Goal: Task Accomplishment & Management: Manage account settings

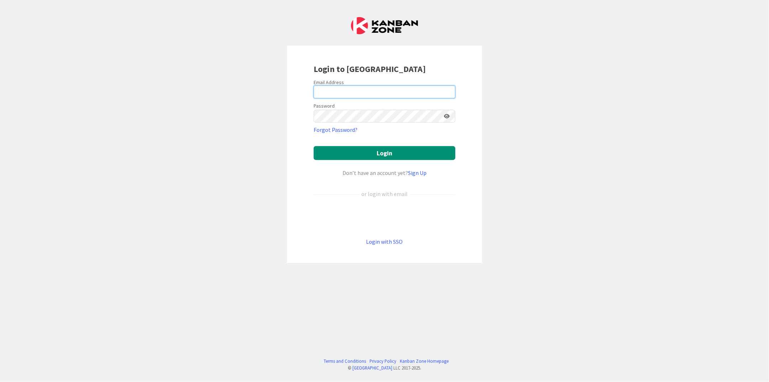
click at [340, 97] on input "email" at bounding box center [385, 91] width 142 height 13
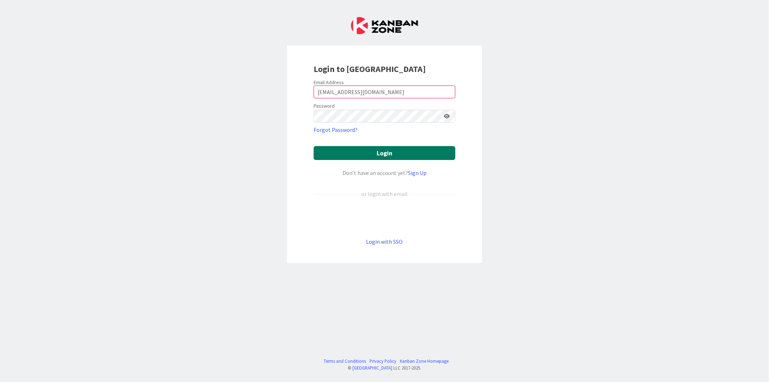
click at [380, 149] on button "Login" at bounding box center [385, 153] width 142 height 14
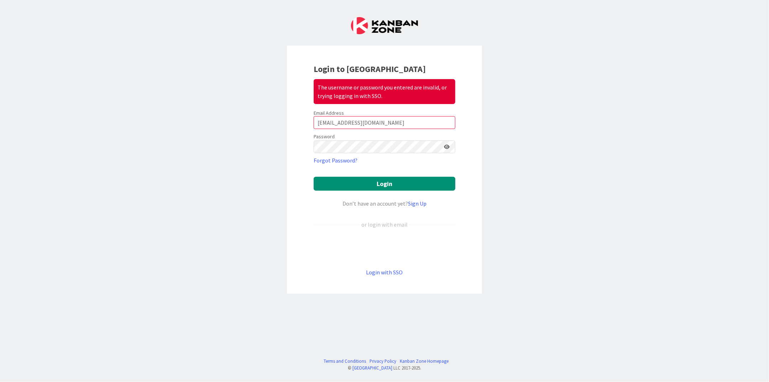
click at [445, 145] on icon at bounding box center [447, 146] width 6 height 5
drag, startPoint x: 382, startPoint y: 124, endPoint x: 188, endPoint y: 129, distance: 194.5
click at [188, 129] on div "Login to Kanban Zone The username or password you entered are invalid, or tryin…" at bounding box center [384, 191] width 769 height 382
type input "[EMAIL_ADDRESS][DOMAIN_NAME]"
click at [383, 177] on button "Login" at bounding box center [385, 184] width 142 height 14
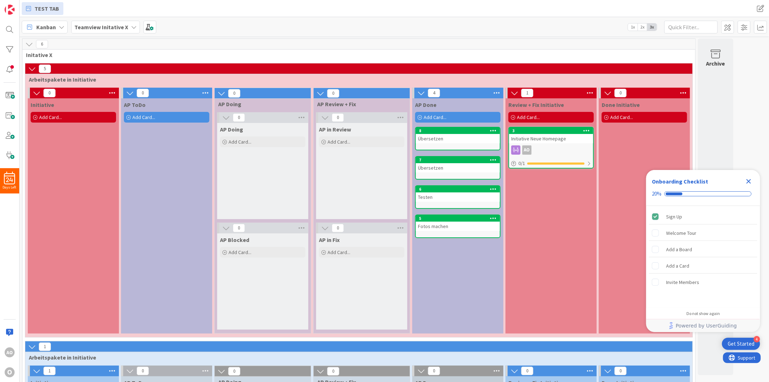
click at [104, 28] on b "Teamview Initative X" at bounding box center [101, 27] width 54 height 7
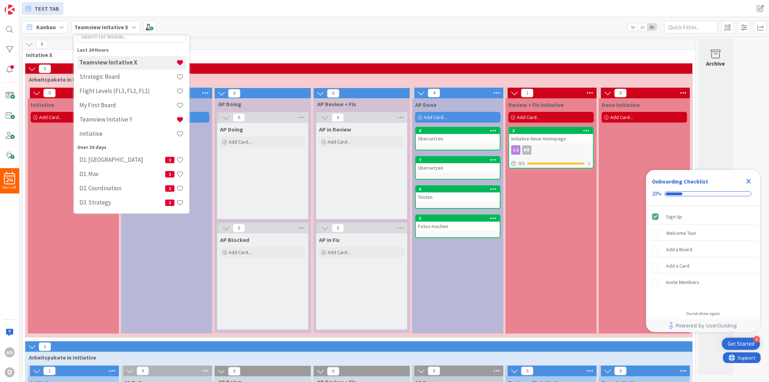
click at [97, 146] on div "Over 30 days" at bounding box center [131, 147] width 109 height 7
click at [91, 48] on div "Last 24 Hours" at bounding box center [131, 49] width 109 height 7
click at [94, 161] on h4 "D1. [GEOGRAPHIC_DATA]" at bounding box center [122, 159] width 86 height 7
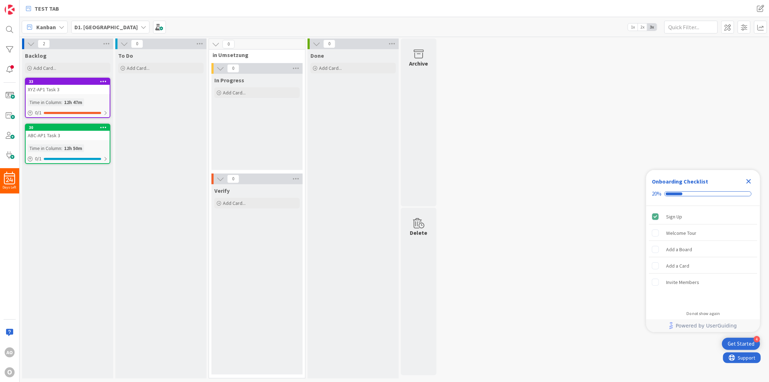
click at [90, 26] on b "D1. [GEOGRAPHIC_DATA]" at bounding box center [105, 27] width 63 height 7
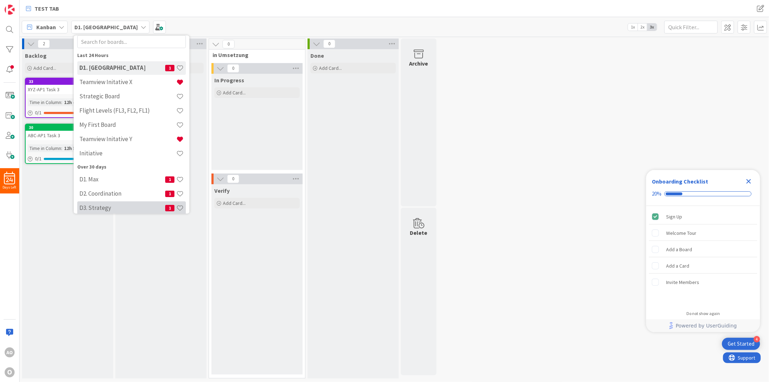
click at [135, 209] on h4 "D3. Strategy" at bounding box center [122, 207] width 86 height 7
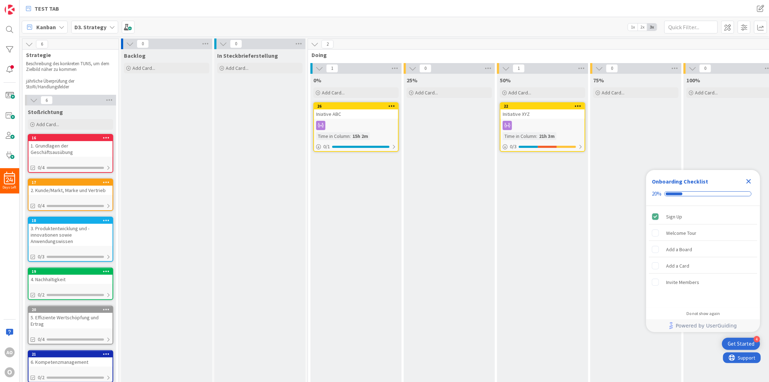
click at [749, 178] on icon "Close Checklist" at bounding box center [749, 181] width 9 height 9
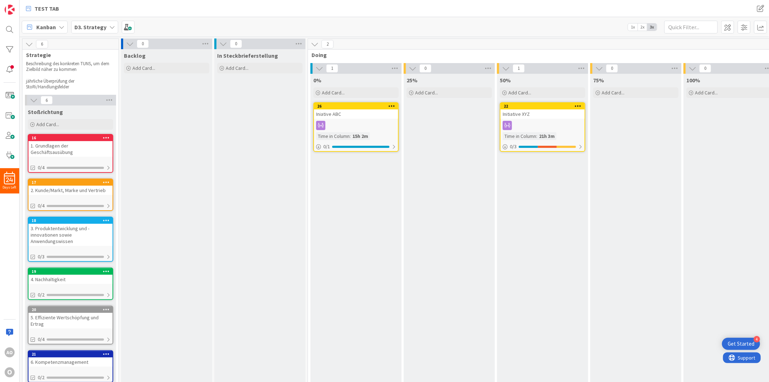
click at [110, 30] on icon at bounding box center [112, 27] width 6 height 6
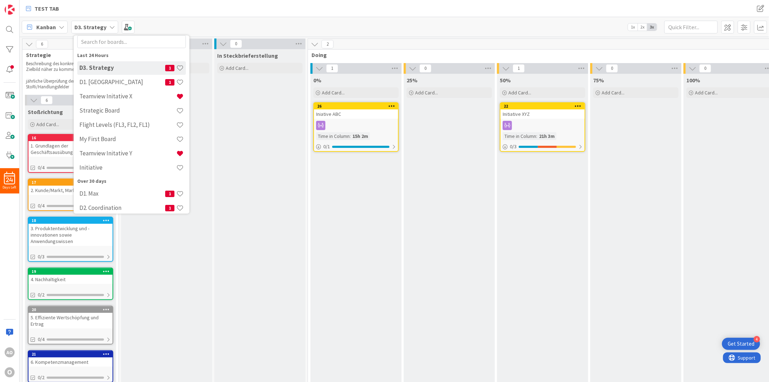
scroll to position [25, 0]
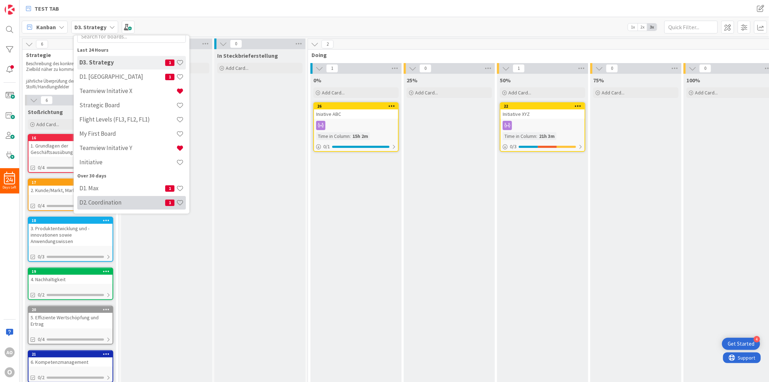
click at [131, 206] on h4 "D2. Coordination" at bounding box center [122, 202] width 86 height 7
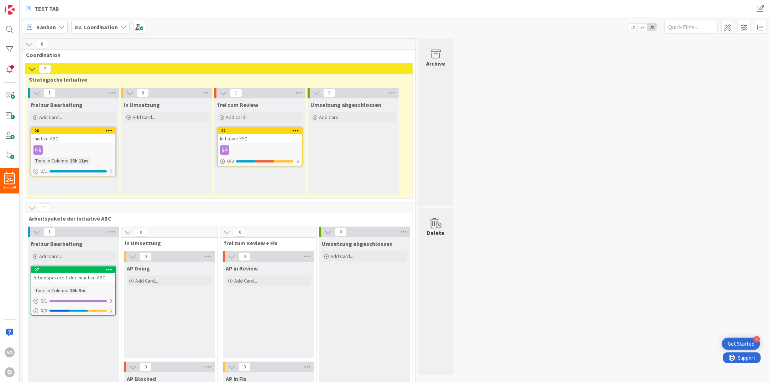
click at [113, 26] on b "D2. Coordination" at bounding box center [95, 27] width 43 height 7
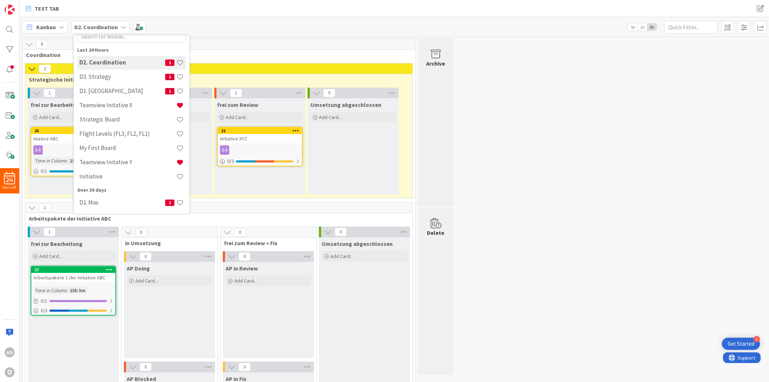
scroll to position [20, 0]
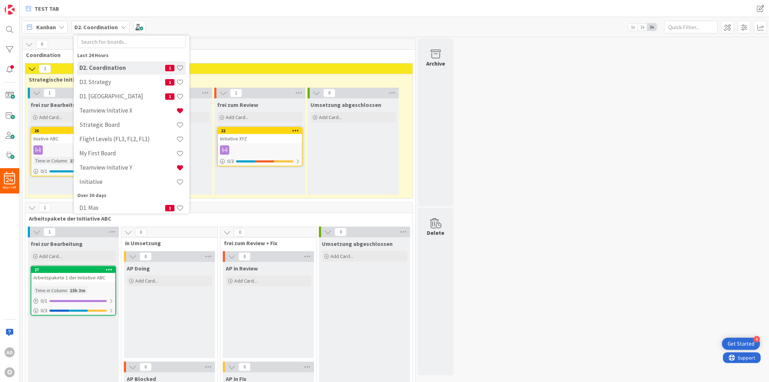
click at [215, 55] on span "Coordination" at bounding box center [216, 54] width 381 height 7
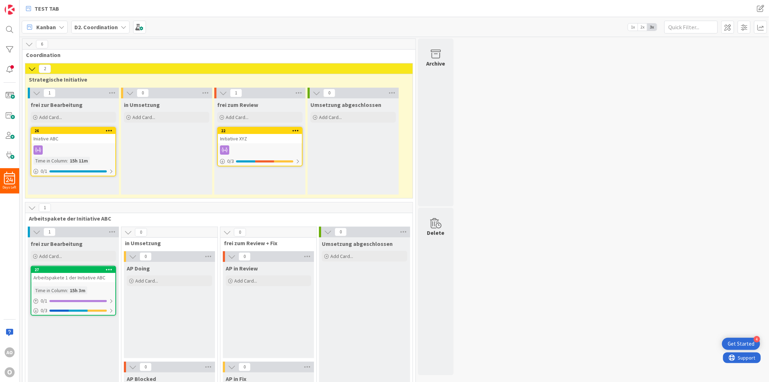
click at [30, 68] on icon at bounding box center [32, 69] width 8 height 8
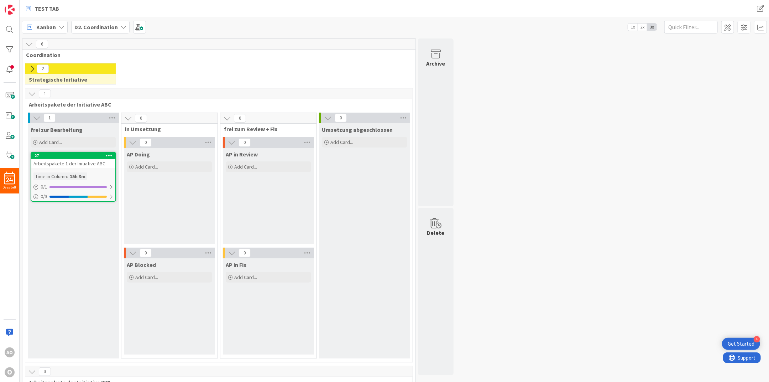
click at [30, 68] on icon at bounding box center [32, 69] width 8 height 8
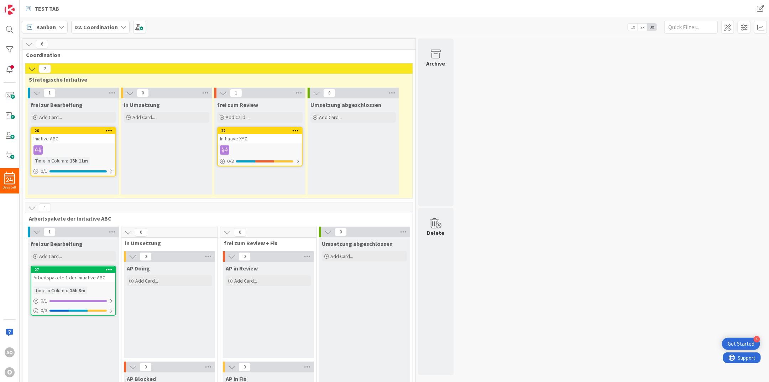
click at [46, 70] on span "2" at bounding box center [45, 68] width 12 height 9
click at [99, 26] on b "D2. Coordination" at bounding box center [95, 27] width 43 height 7
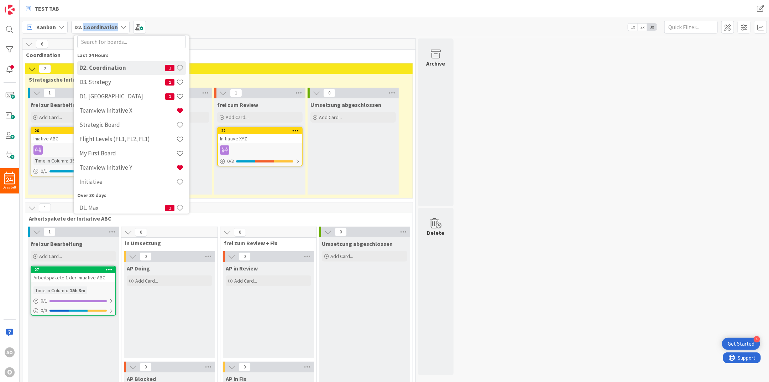
click at [99, 26] on b "D2. Coordination" at bounding box center [95, 27] width 43 height 7
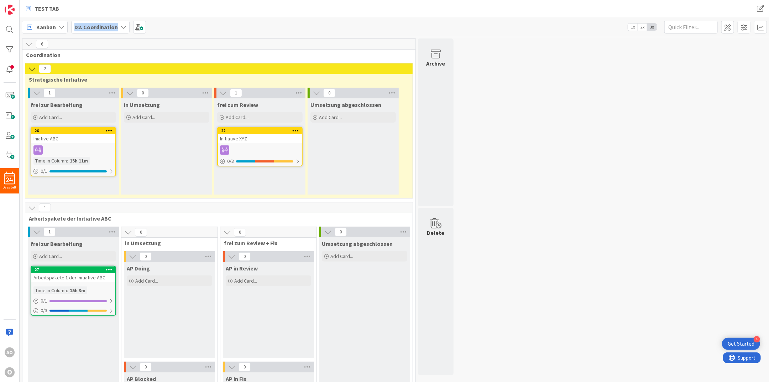
click at [99, 26] on b "D2. Coordination" at bounding box center [95, 27] width 43 height 7
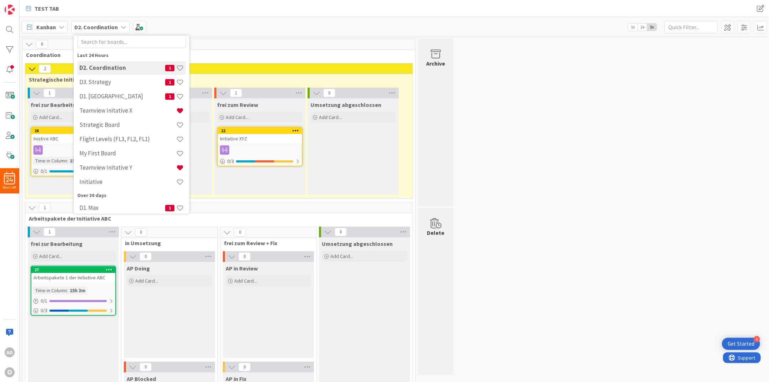
scroll to position [25, 0]
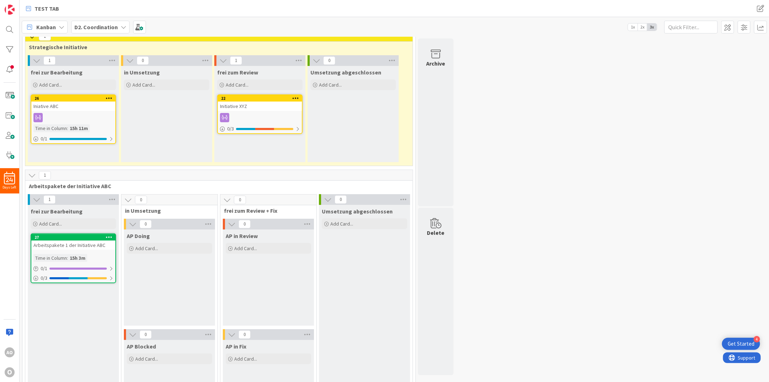
scroll to position [0, 0]
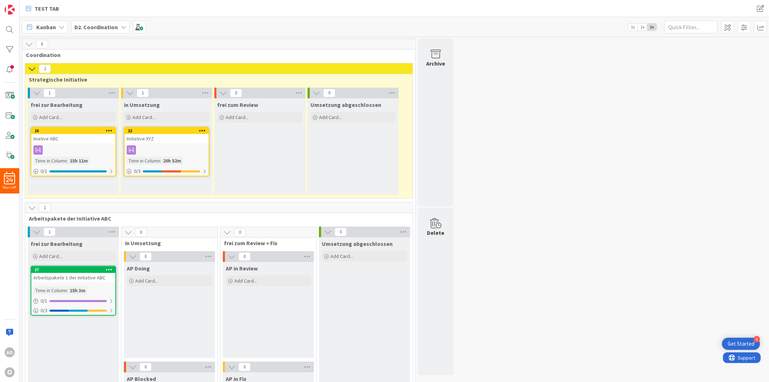
click at [71, 350] on div "frei zur Bearbeitung Add Card... 27 Arbeitspakete 1 der Initiative ABC Time in …" at bounding box center [73, 354] width 91 height 235
click at [122, 27] on icon at bounding box center [124, 27] width 6 height 6
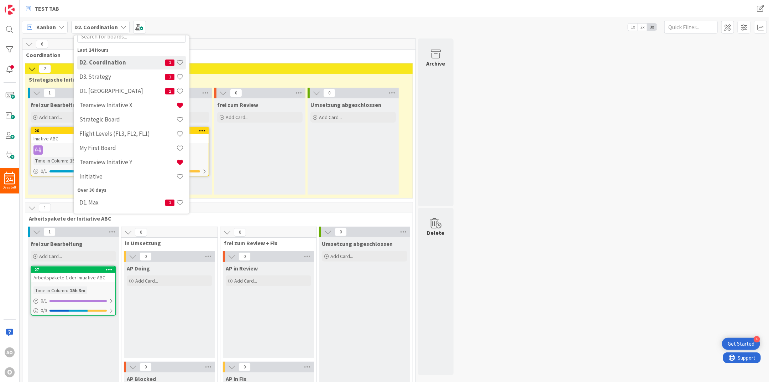
scroll to position [20, 0]
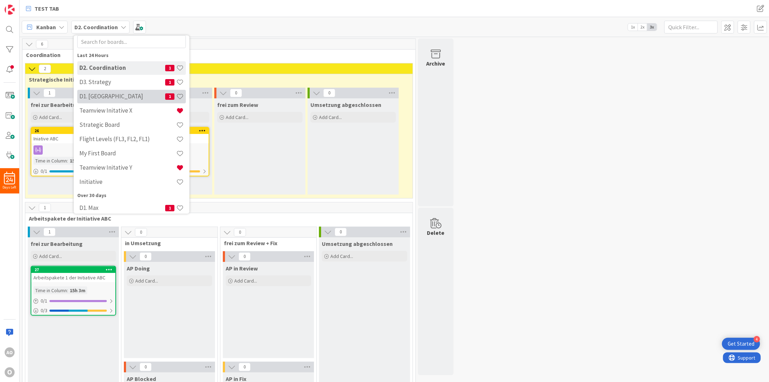
click at [128, 93] on h4 "D1. [GEOGRAPHIC_DATA]" at bounding box center [122, 96] width 86 height 7
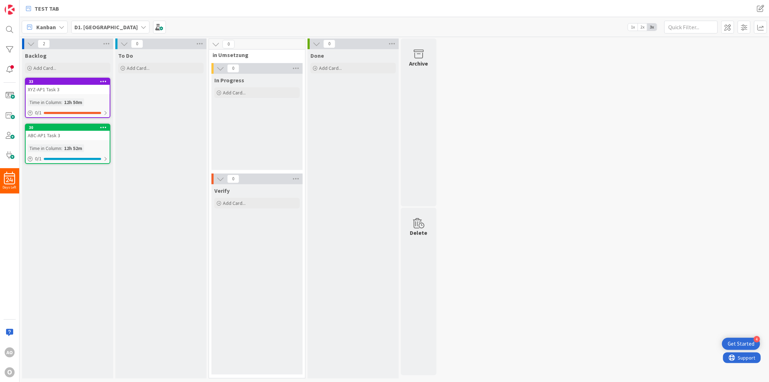
click at [108, 25] on div "D1. [GEOGRAPHIC_DATA]" at bounding box center [110, 27] width 78 height 13
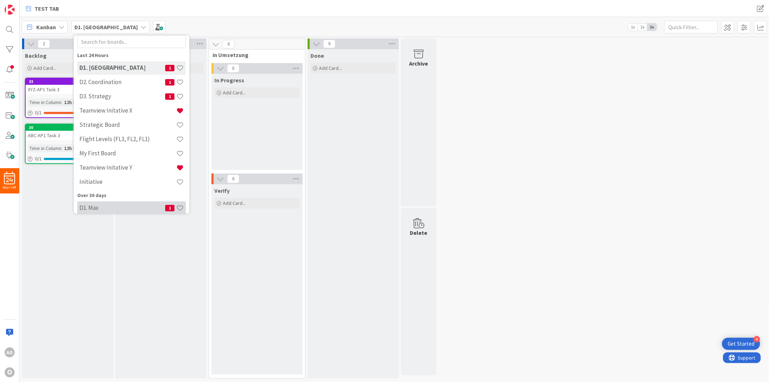
click at [109, 206] on h4 "D1. Max" at bounding box center [122, 207] width 86 height 7
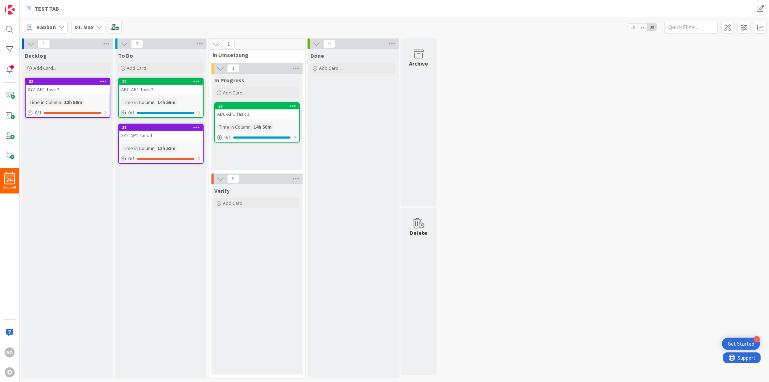
click at [60, 26] on icon at bounding box center [62, 27] width 6 height 6
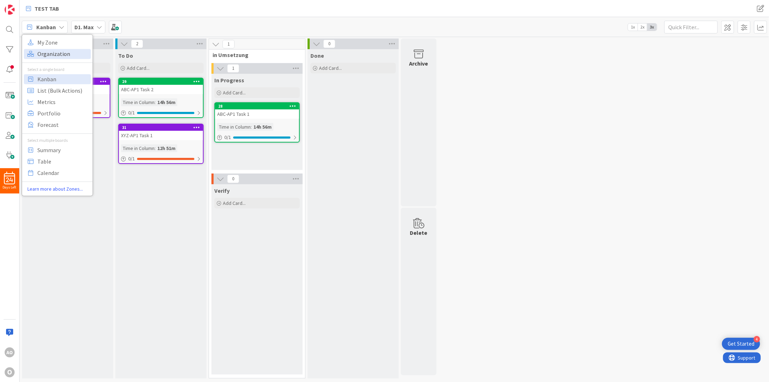
click at [58, 51] on span "Organization" at bounding box center [62, 53] width 51 height 11
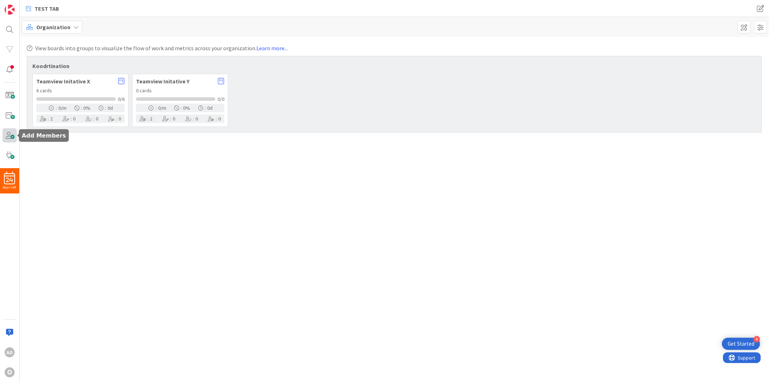
click at [5, 133] on span at bounding box center [9, 135] width 14 height 14
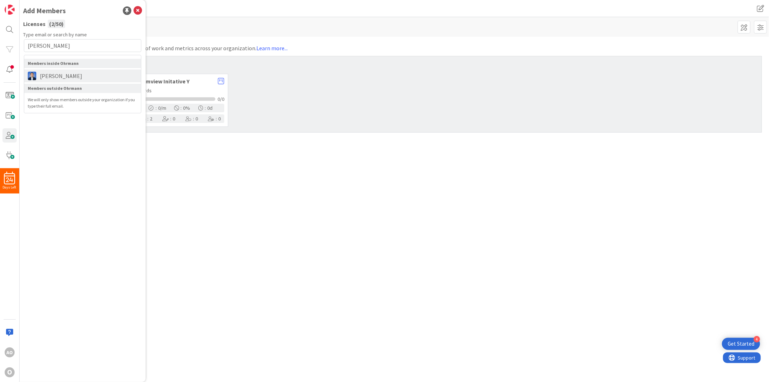
type input "[PERSON_NAME]"
click at [69, 74] on span "[PERSON_NAME]" at bounding box center [61, 76] width 50 height 9
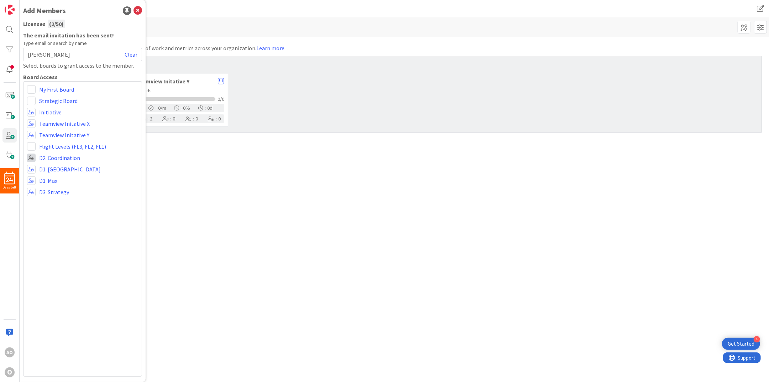
click at [32, 158] on span at bounding box center [31, 158] width 9 height 9
click at [34, 173] on icon at bounding box center [34, 172] width 6 height 11
click at [51, 158] on link "D2. Coordination" at bounding box center [59, 158] width 41 height 9
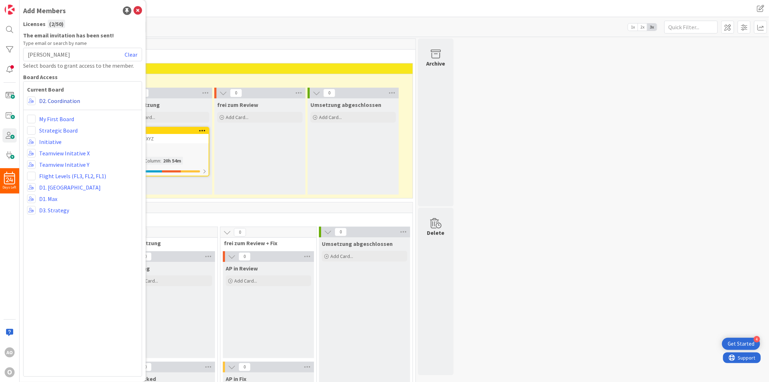
click at [63, 98] on link "D2. Coordination" at bounding box center [59, 101] width 41 height 9
click at [139, 9] on icon at bounding box center [138, 10] width 9 height 9
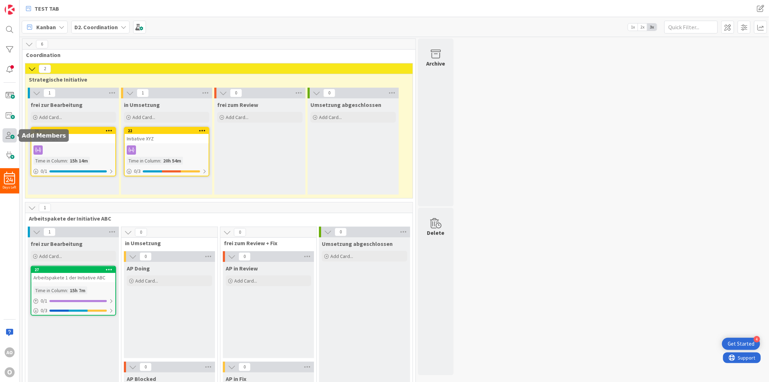
click at [14, 135] on span at bounding box center [9, 135] width 14 height 14
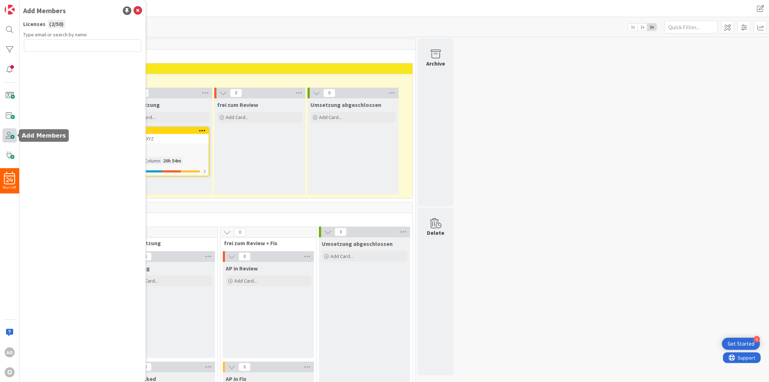
click at [14, 135] on span at bounding box center [9, 135] width 14 height 14
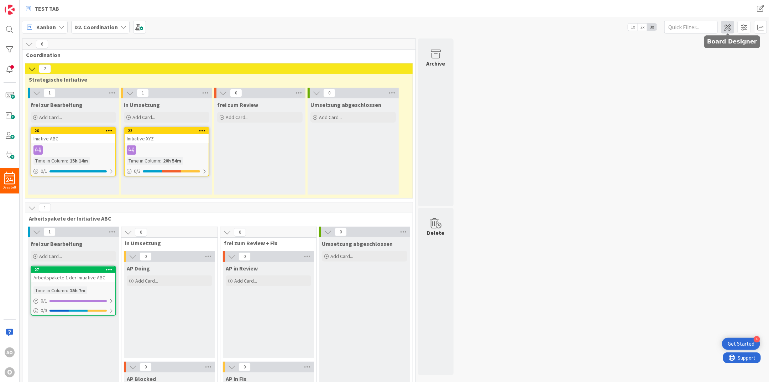
click at [725, 25] on span at bounding box center [728, 27] width 13 height 13
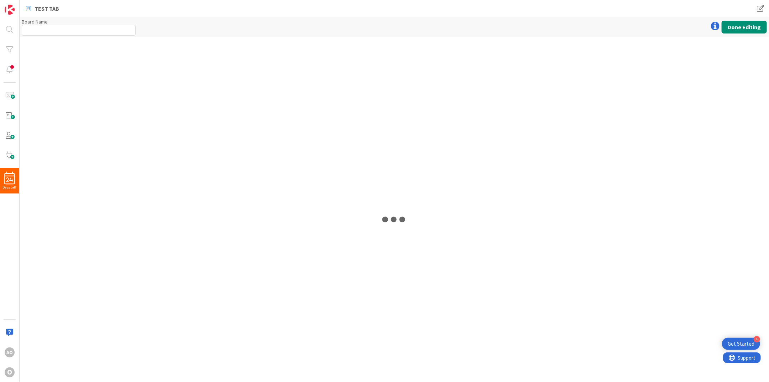
type input "D2. Coordination"
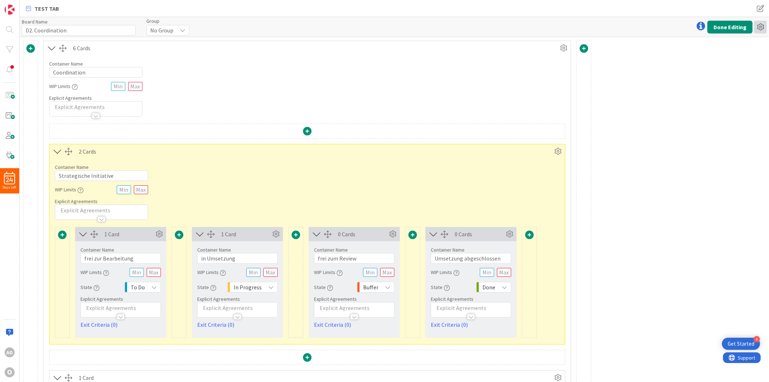
click at [760, 27] on icon at bounding box center [760, 27] width 13 height 13
click at [735, 30] on button "Done Editing" at bounding box center [730, 27] width 45 height 13
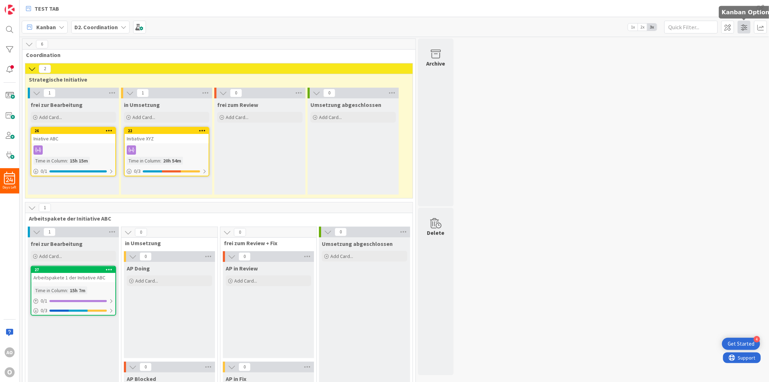
click at [747, 27] on span at bounding box center [744, 27] width 13 height 13
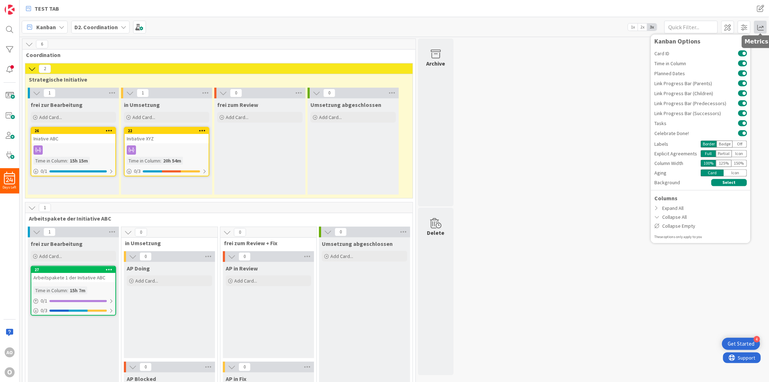
click at [760, 28] on span at bounding box center [760, 27] width 13 height 13
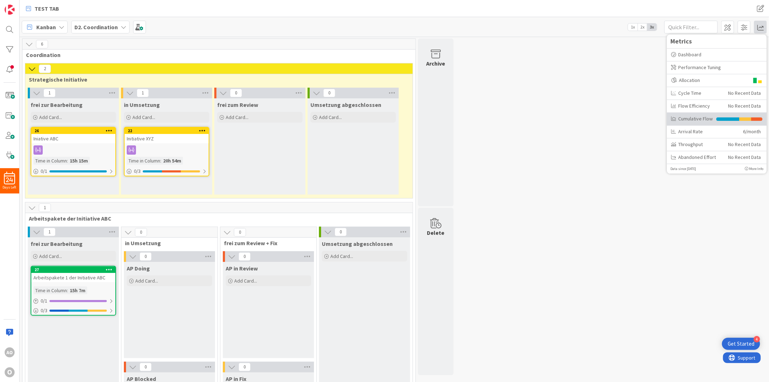
click at [723, 119] on li at bounding box center [728, 119] width 23 height 4
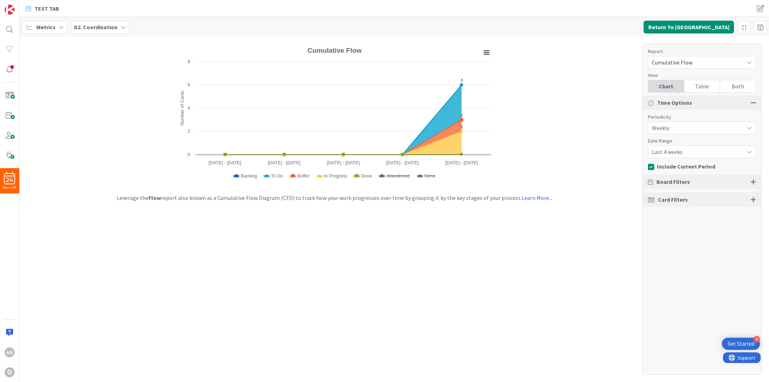
click at [110, 27] on b "D2. Coordination" at bounding box center [95, 27] width 43 height 7
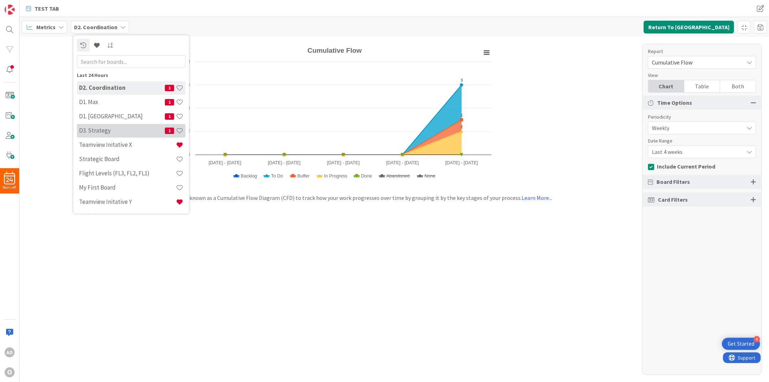
click at [109, 126] on div "D3. Strategy 1" at bounding box center [131, 131] width 109 height 14
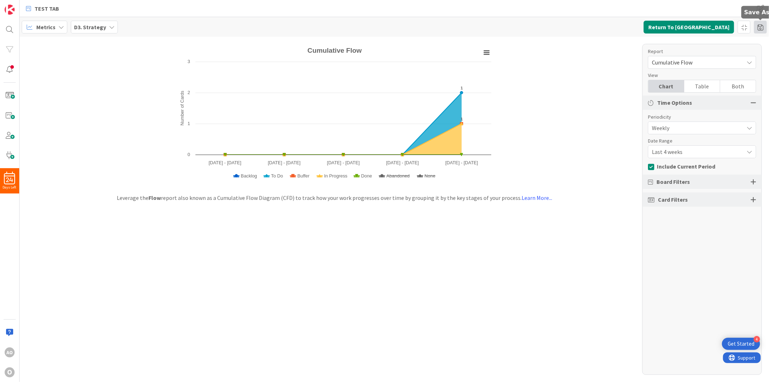
click at [760, 28] on span at bounding box center [760, 27] width 13 height 13
click at [719, 57] on input at bounding box center [723, 54] width 82 height 13
type input "f"
click at [704, 23] on button "Return To [GEOGRAPHIC_DATA]" at bounding box center [689, 27] width 90 height 13
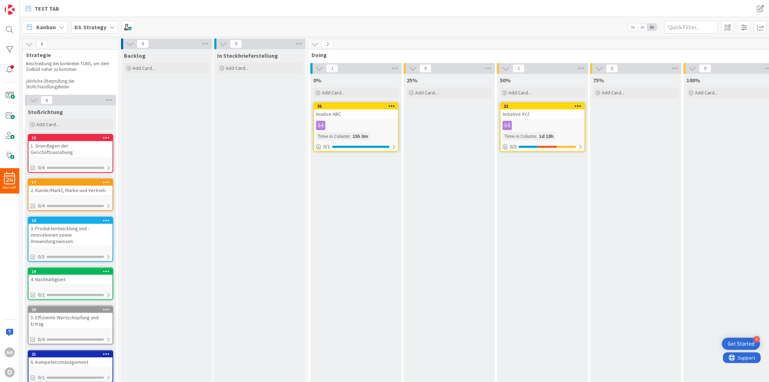
click at [105, 180] on icon at bounding box center [106, 182] width 7 height 5
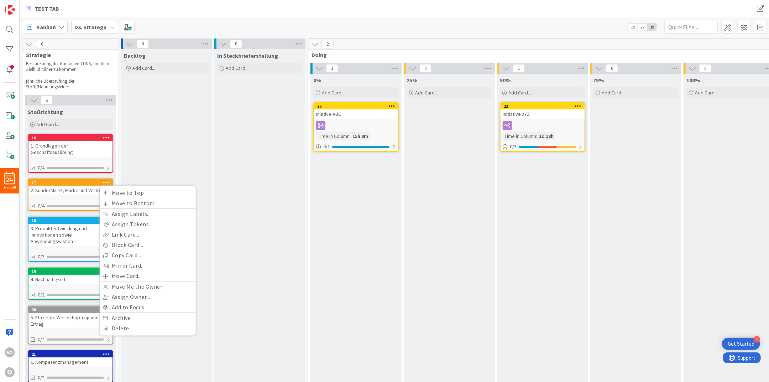
click at [105, 180] on icon at bounding box center [106, 182] width 7 height 5
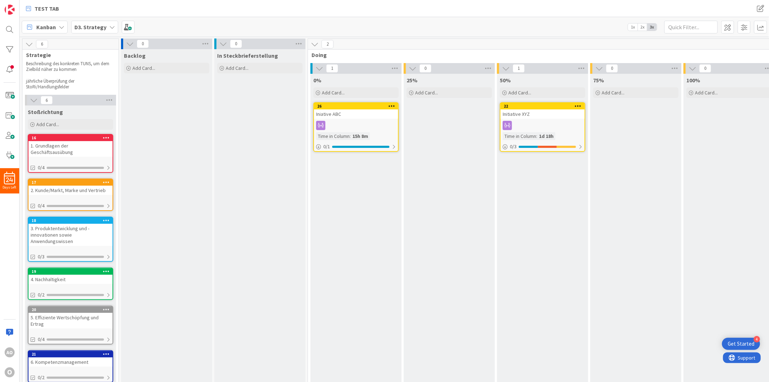
click at [394, 105] on icon at bounding box center [392, 105] width 7 height 5
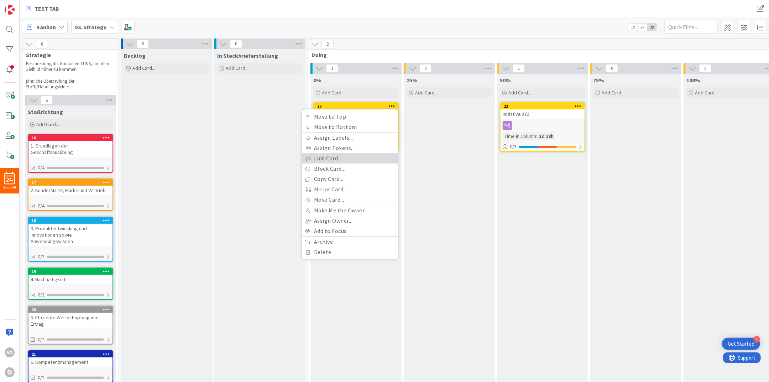
click at [351, 154] on link "Link Card..." at bounding box center [350, 158] width 96 height 10
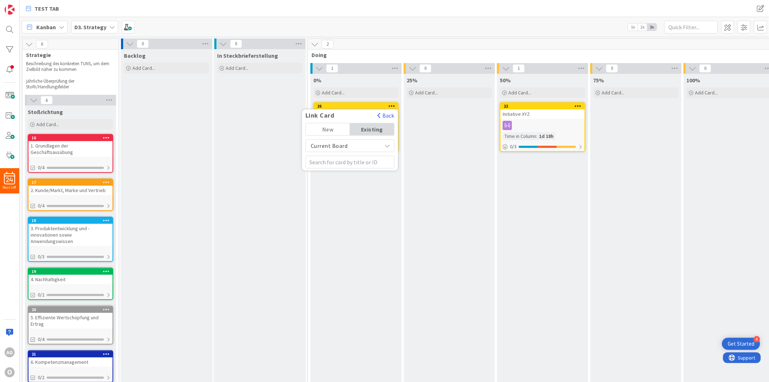
click at [390, 146] on icon at bounding box center [388, 146] width 6 height 6
click at [188, 145] on div "Backlog Add Card..." at bounding box center [166, 220] width 91 height 343
click at [390, 104] on icon at bounding box center [392, 105] width 7 height 5
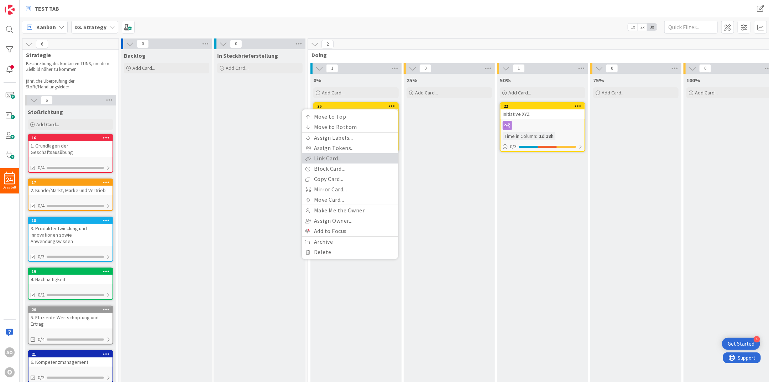
click at [340, 156] on link "Link Card..." at bounding box center [350, 158] width 96 height 10
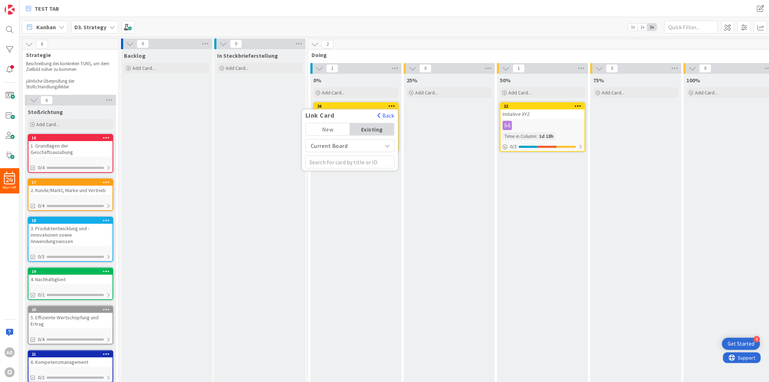
click at [379, 125] on div "Existing" at bounding box center [372, 129] width 44 height 12
click at [376, 131] on div "Existing" at bounding box center [372, 129] width 44 height 12
click at [319, 132] on div "New" at bounding box center [328, 129] width 44 height 12
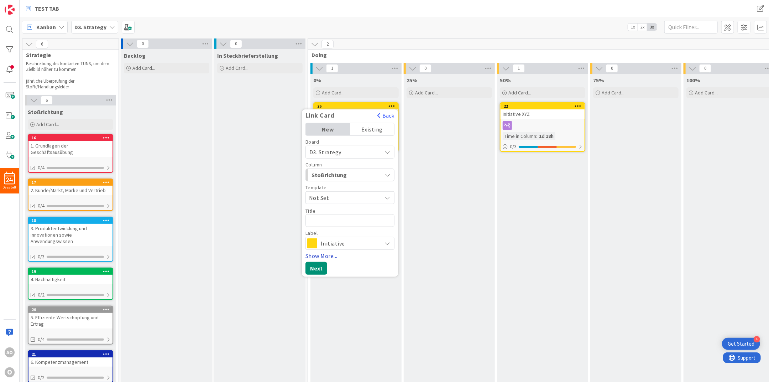
click at [369, 129] on div "Existing" at bounding box center [372, 129] width 44 height 12
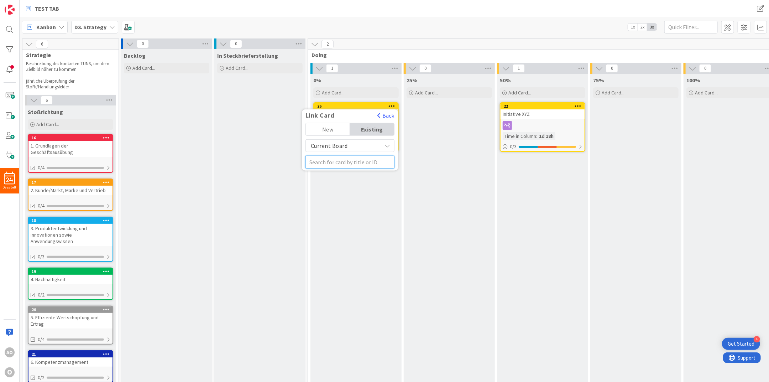
click at [365, 163] on input "text" at bounding box center [350, 162] width 89 height 13
type input "G"
type input "16"
click at [351, 196] on span "1. Grundlagen der Geschäftsausübung" at bounding box center [340, 197] width 61 height 14
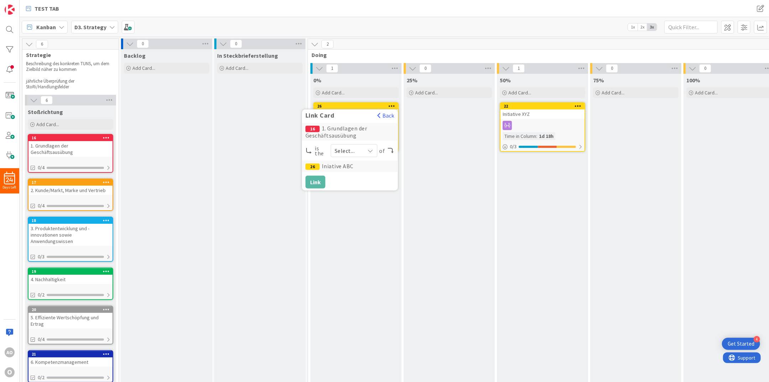
click at [370, 151] on icon at bounding box center [371, 151] width 6 height 6
click at [361, 180] on span "child" at bounding box center [381, 180] width 56 height 11
click at [318, 184] on button "Link" at bounding box center [316, 182] width 20 height 13
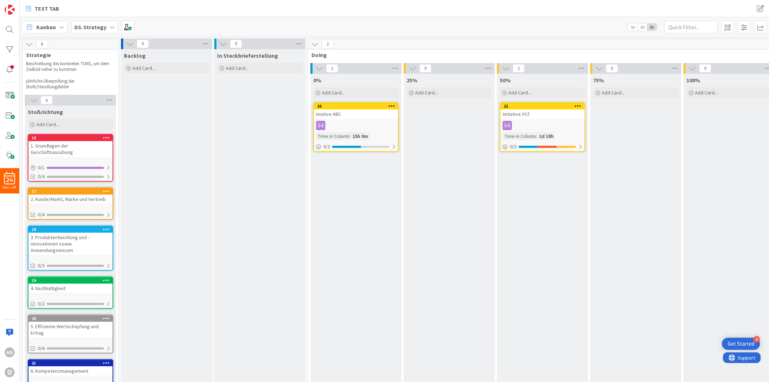
click at [579, 104] on icon at bounding box center [578, 105] width 7 height 5
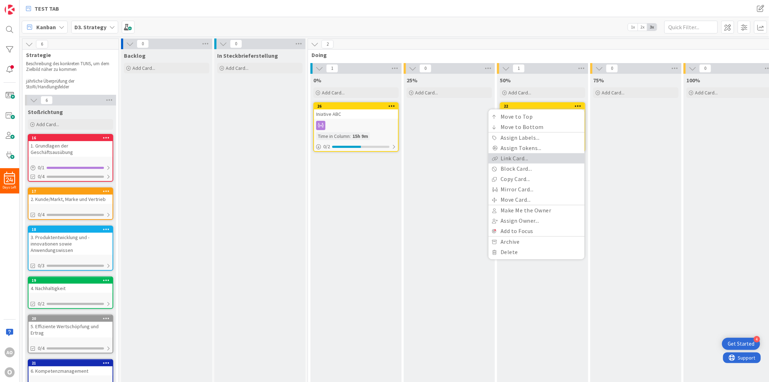
click at [530, 155] on link "Link Card..." at bounding box center [537, 158] width 96 height 10
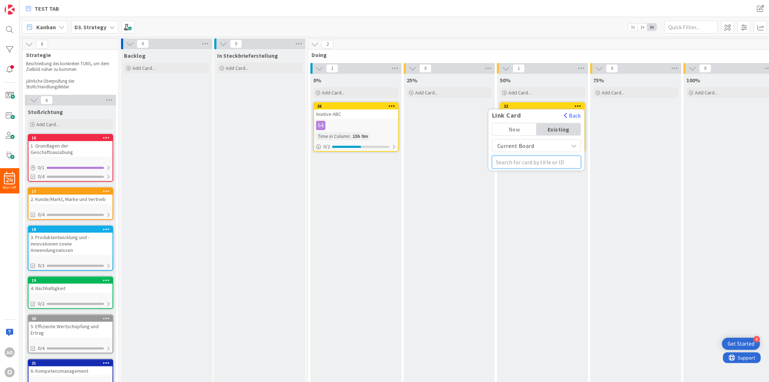
click at [530, 158] on input "text" at bounding box center [536, 162] width 89 height 13
type input "20"
click at [523, 194] on span "5. Effiziente Wertschöpfung und Ertrag" at bounding box center [531, 197] width 69 height 14
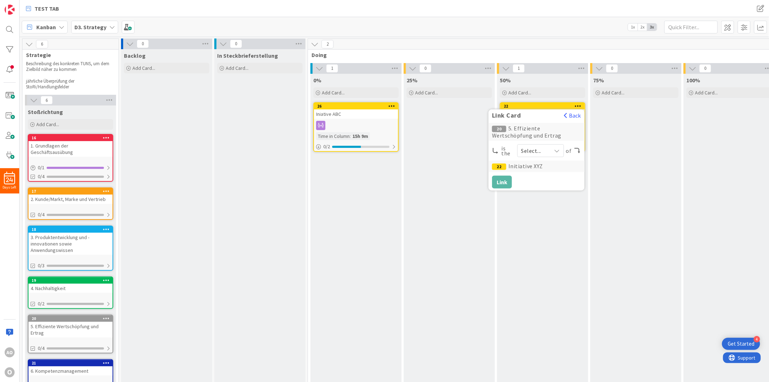
click at [542, 153] on span "Select..." at bounding box center [534, 151] width 26 height 10
click at [544, 176] on span "child" at bounding box center [568, 180] width 56 height 11
click at [502, 180] on button "Link" at bounding box center [502, 182] width 20 height 13
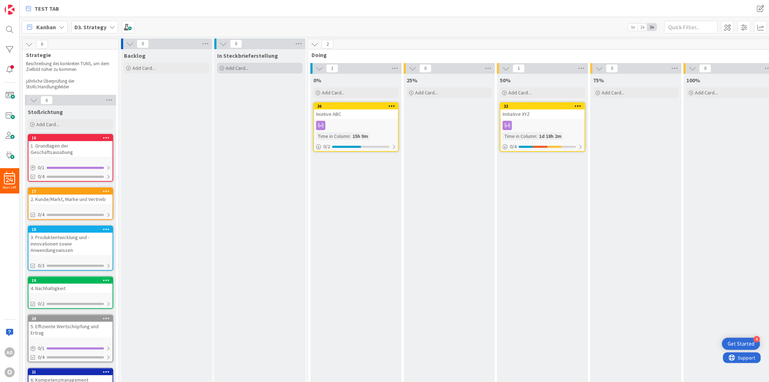
click at [221, 63] on div "Add Card..." at bounding box center [259, 68] width 85 height 11
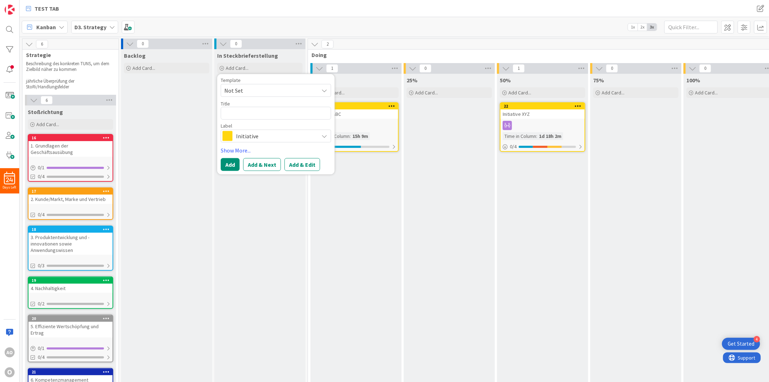
click at [225, 39] on button at bounding box center [223, 43] width 9 height 9
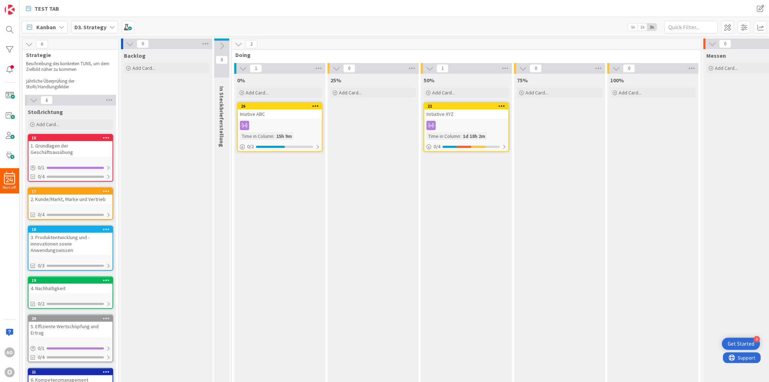
click at [225, 39] on div at bounding box center [221, 39] width 15 height 2
click at [222, 43] on icon at bounding box center [222, 46] width 8 height 8
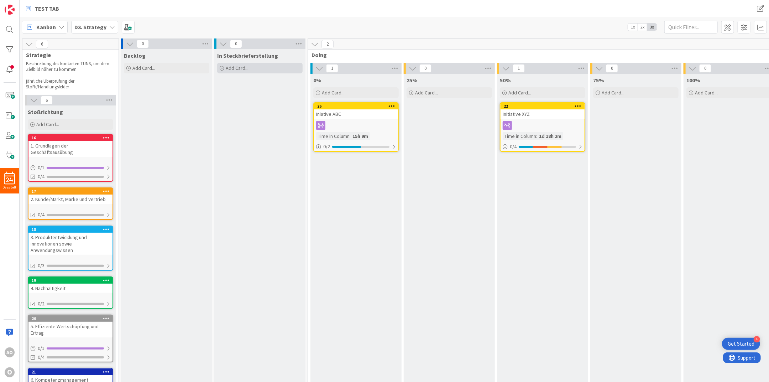
click at [222, 67] on icon at bounding box center [222, 68] width 4 height 4
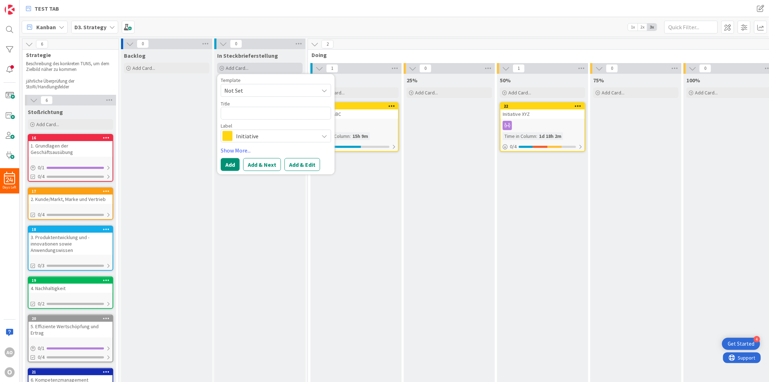
click at [222, 67] on icon at bounding box center [222, 68] width 4 height 4
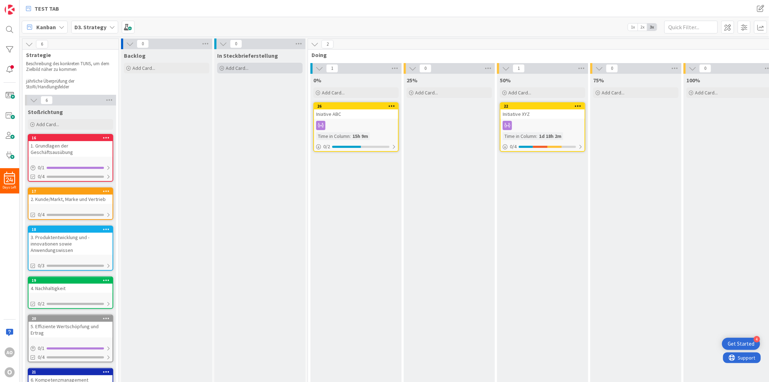
click at [222, 67] on icon at bounding box center [222, 68] width 4 height 4
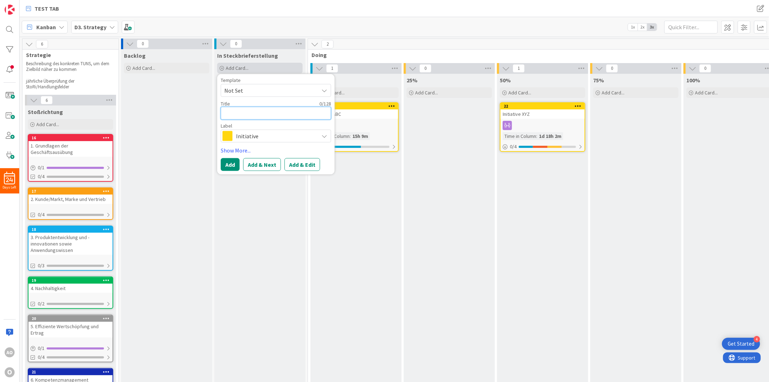
type textarea "x"
type textarea "I"
type textarea "x"
type textarea "In"
type textarea "x"
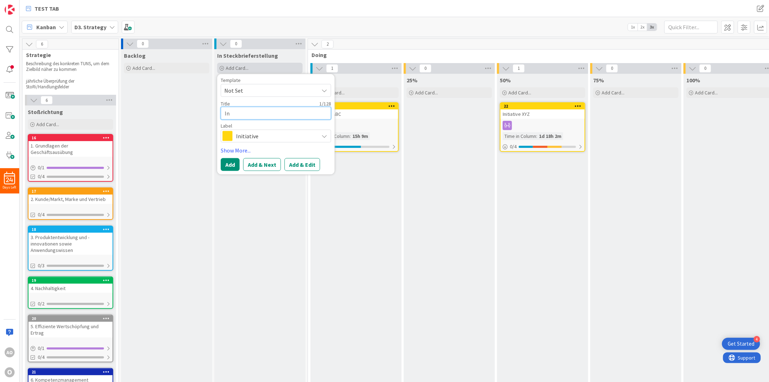
type textarea "Ini"
type textarea "x"
type textarea "Init"
type textarea "x"
type textarea "Initi"
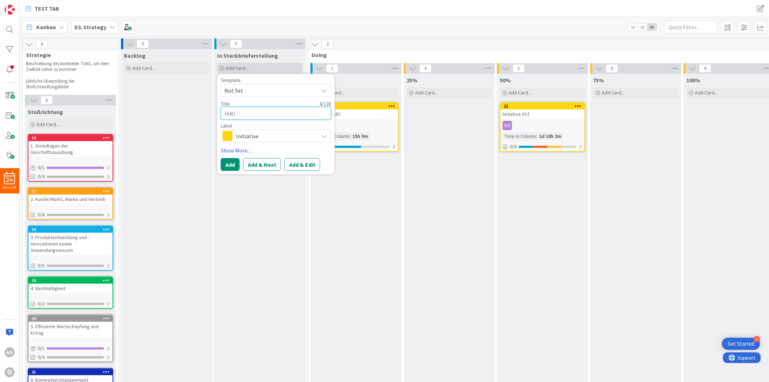
type textarea "x"
type textarea "Initia"
type textarea "x"
type textarea "Initiat"
type textarea "x"
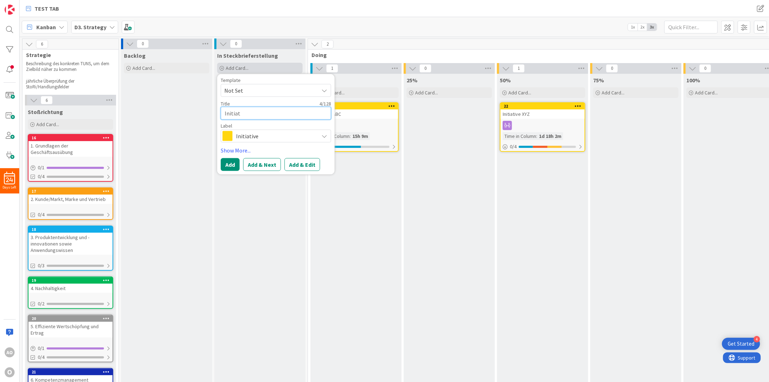
type textarea "Initiati"
type textarea "x"
type textarea "Initiativ"
type textarea "x"
type textarea "Initiative"
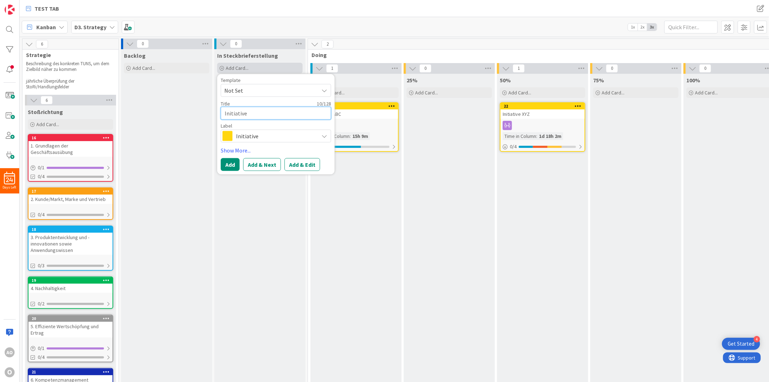
type textarea "x"
type textarea "Initiative"
type textarea "x"
type textarea "Initiative T"
type textarea "x"
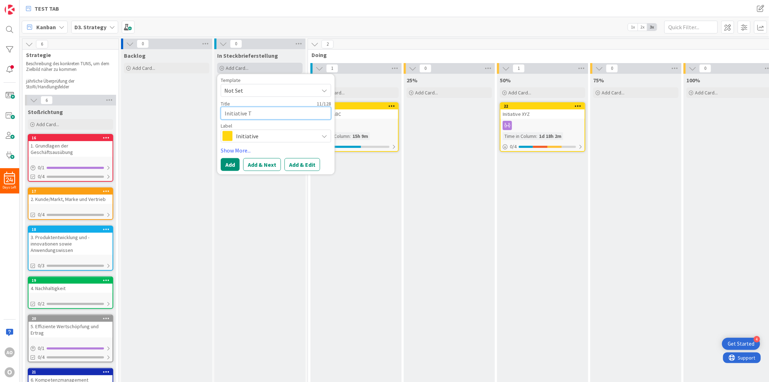
type textarea "Initiative Te"
type textarea "x"
type textarea "Initiative Tes"
type textarea "x"
type textarea "Initiative Test"
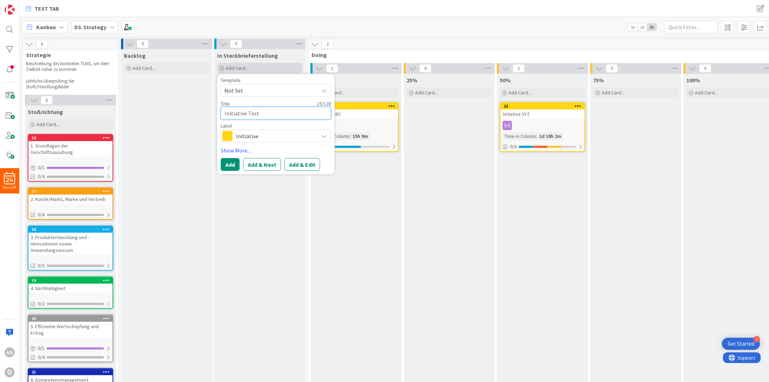
type textarea "x"
type textarea "Initiative Test"
type textarea "x"
type textarea "Initiative Test 3"
click at [297, 164] on button "Add & Edit" at bounding box center [303, 164] width 36 height 13
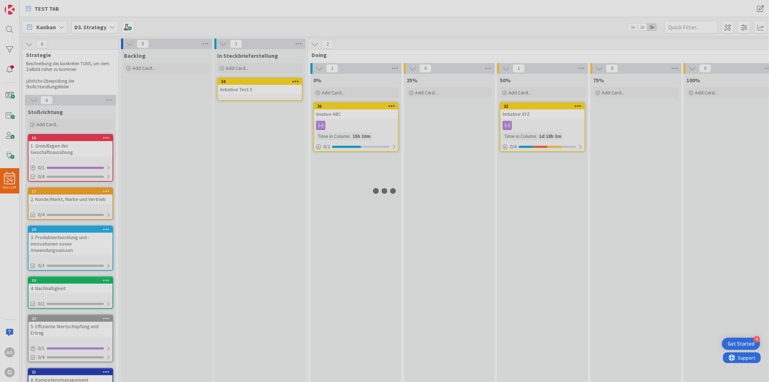
click at [296, 80] on div at bounding box center [384, 191] width 769 height 382
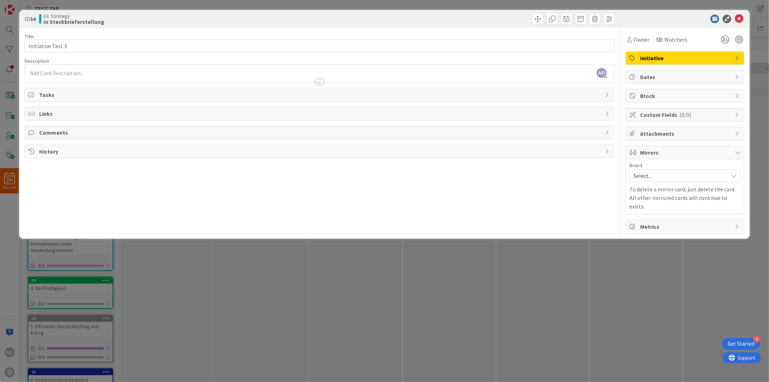
click at [37, 113] on div "Links" at bounding box center [319, 113] width 589 height 13
click at [56, 129] on button "Add Link" at bounding box center [47, 130] width 39 height 13
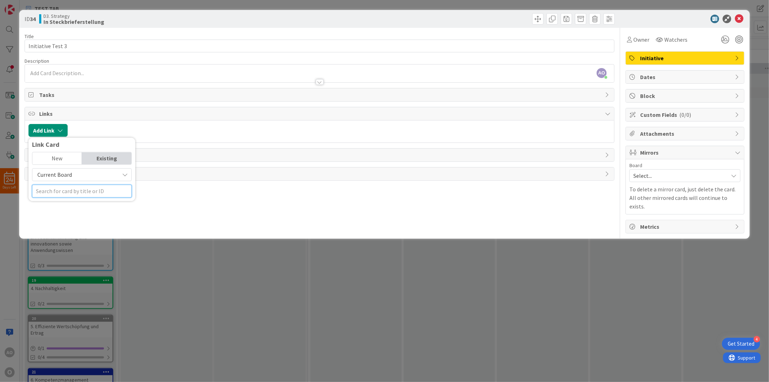
click at [44, 191] on input "text" at bounding box center [82, 190] width 100 height 13
type input "20"
click at [73, 227] on span "5. Effiziente Wertschöpfung und Ertrag" at bounding box center [79, 232] width 84 height 14
click at [82, 180] on span "Select..." at bounding box center [76, 180] width 30 height 10
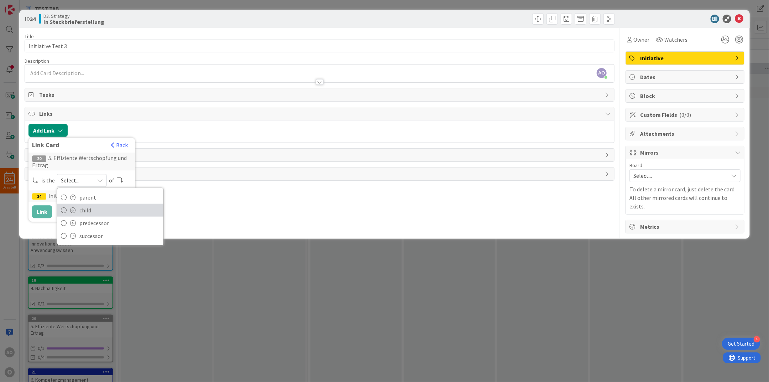
click at [85, 208] on span "child" at bounding box center [119, 210] width 80 height 11
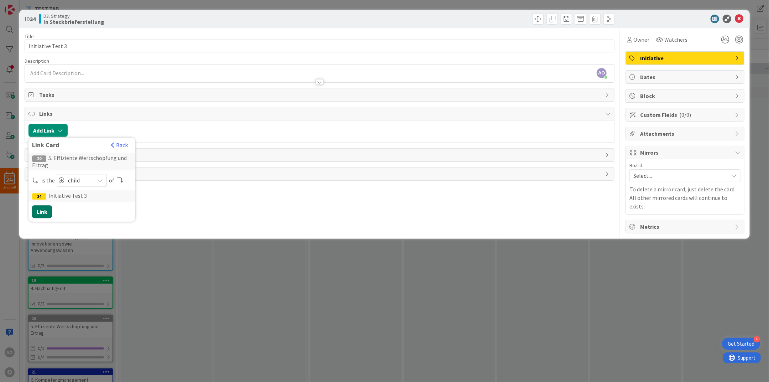
click at [42, 213] on button "Link" at bounding box center [42, 211] width 20 height 13
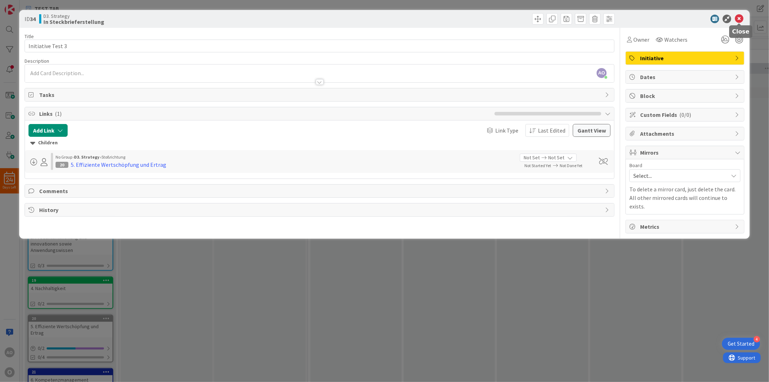
click at [740, 18] on icon at bounding box center [739, 19] width 9 height 9
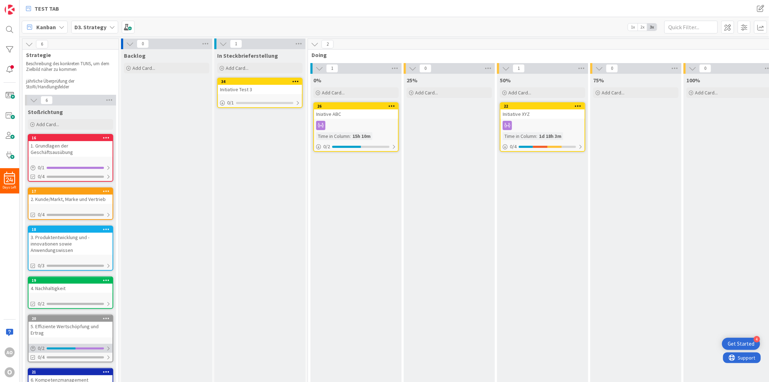
click at [107, 345] on div at bounding box center [108, 348] width 4 height 6
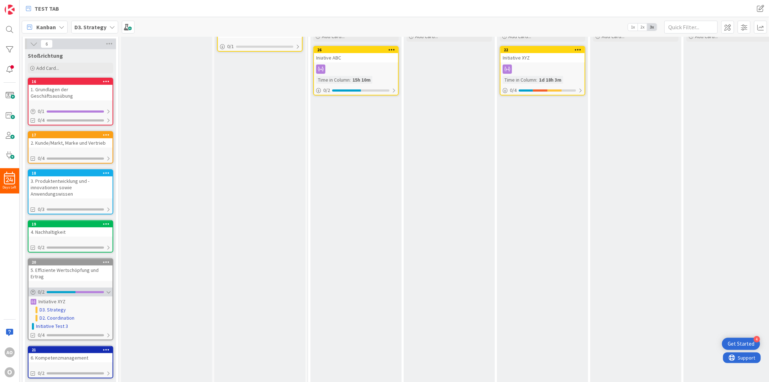
click at [108, 289] on div at bounding box center [108, 292] width 4 height 6
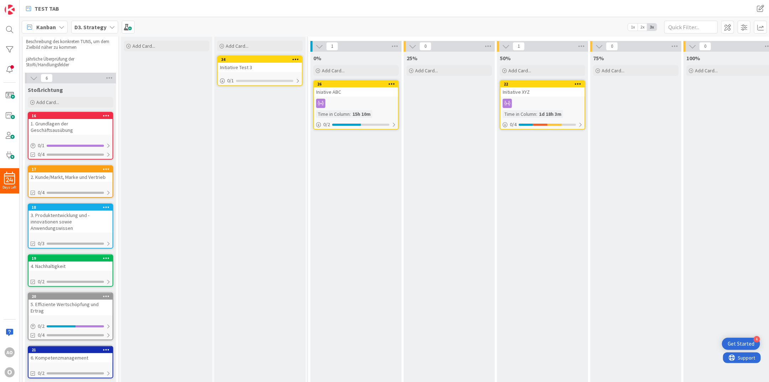
click at [302, 191] on div "In Steckbrieferstellung Add Card... Template Not Set Title 0 / 128 Label Initia…" at bounding box center [259, 207] width 91 height 361
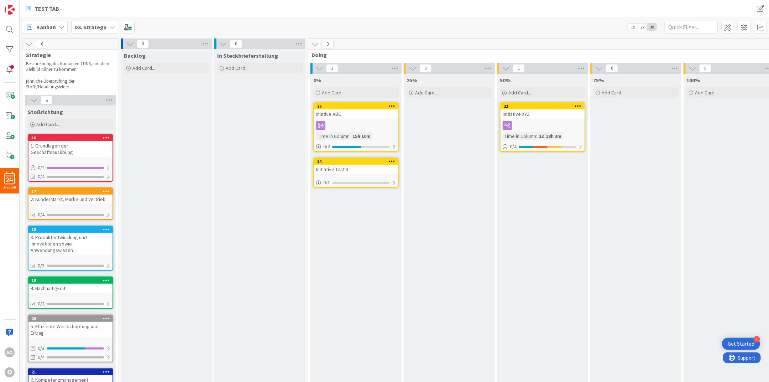
click at [351, 169] on div "Initiative Test 3" at bounding box center [356, 169] width 84 height 9
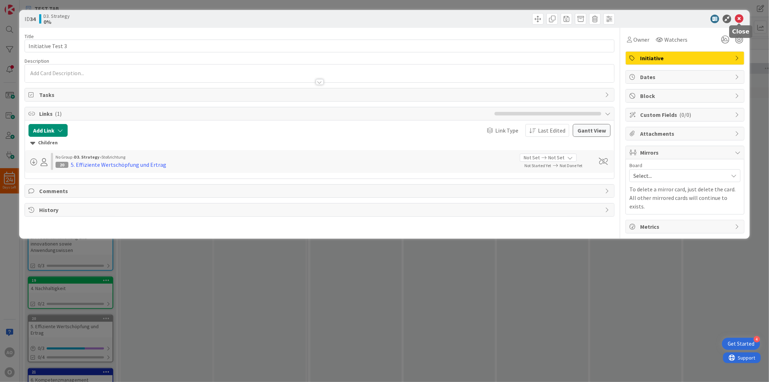
click at [738, 20] on icon at bounding box center [739, 19] width 9 height 9
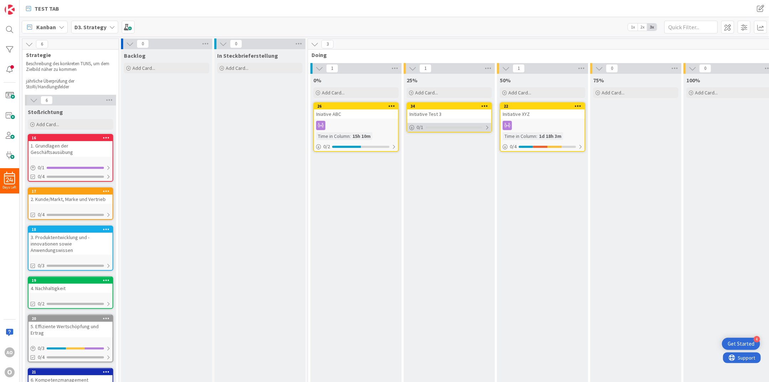
click at [475, 126] on div at bounding box center [454, 127] width 57 height 2
click at [382, 142] on div "0 / 2" at bounding box center [356, 146] width 84 height 9
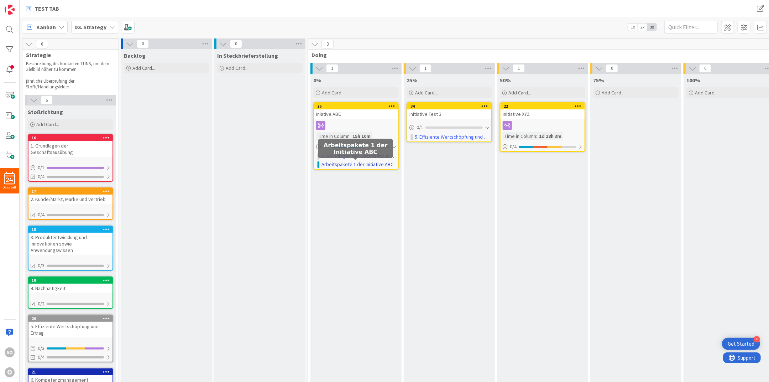
click at [365, 163] on link "Arbeitspakete 1 der Initiative ABC" at bounding box center [358, 164] width 72 height 7
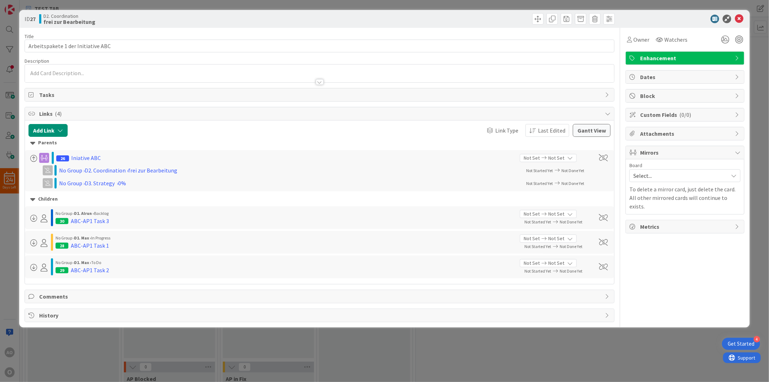
type input "Arbeitspakete 1 der Initiative ABC"
click at [742, 17] on icon at bounding box center [739, 19] width 9 height 9
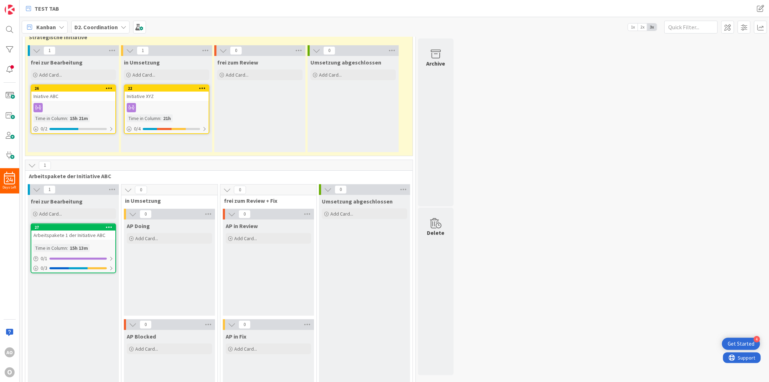
scroll to position [35, 0]
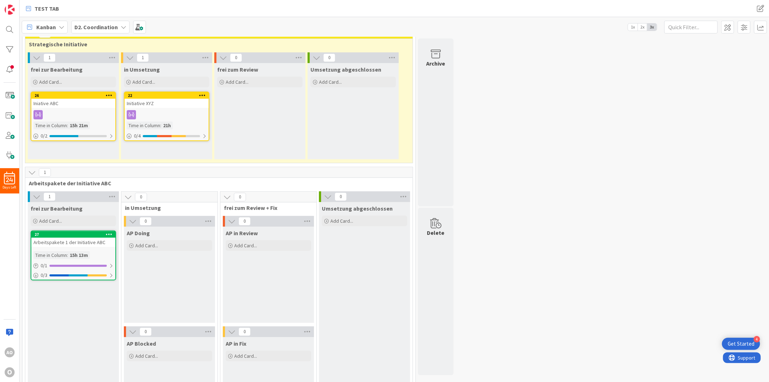
click at [94, 25] on b "D2. Coordination" at bounding box center [95, 27] width 43 height 7
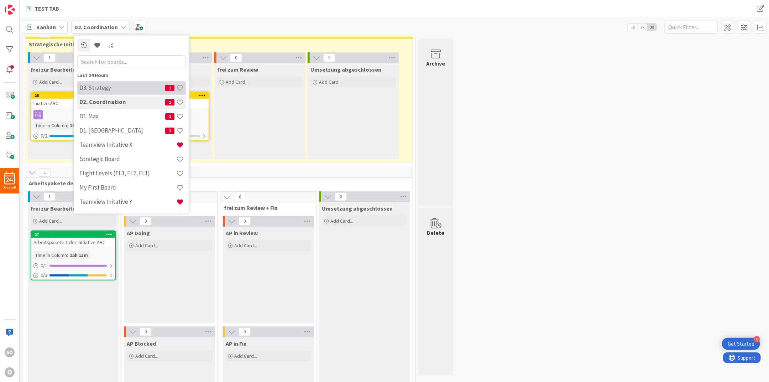
click at [126, 93] on div "D3. Strategy 1" at bounding box center [131, 88] width 109 height 14
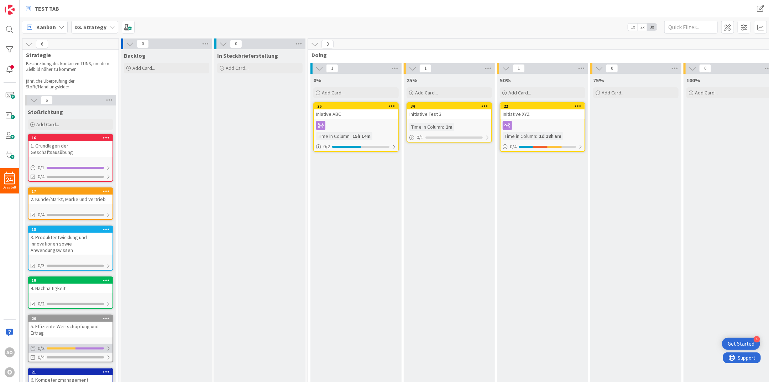
click at [34, 346] on icon at bounding box center [33, 348] width 5 height 5
click at [480, 105] on div at bounding box center [485, 106] width 13 height 5
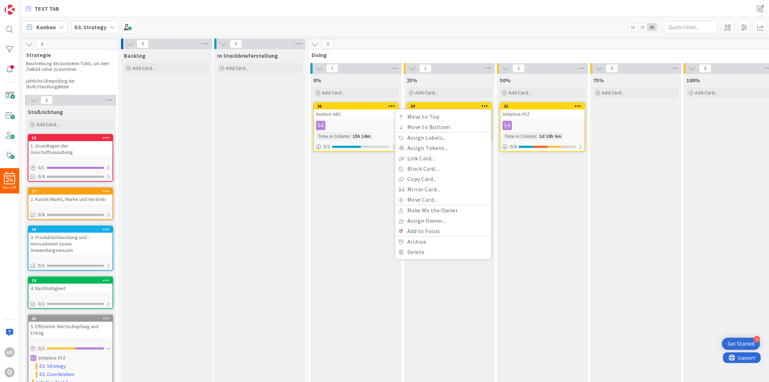
click at [348, 231] on div "0% Add Card... 26 Iniative ABC Time in [GEOGRAPHIC_DATA] : 15h 14m 0 / 2" at bounding box center [356, 257] width 91 height 366
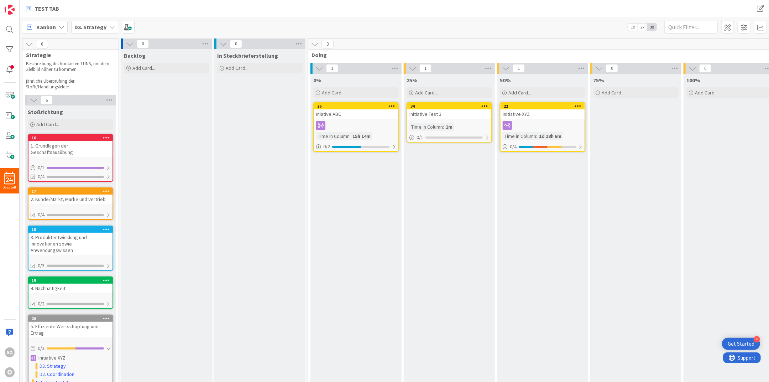
click at [393, 103] on icon at bounding box center [392, 105] width 7 height 5
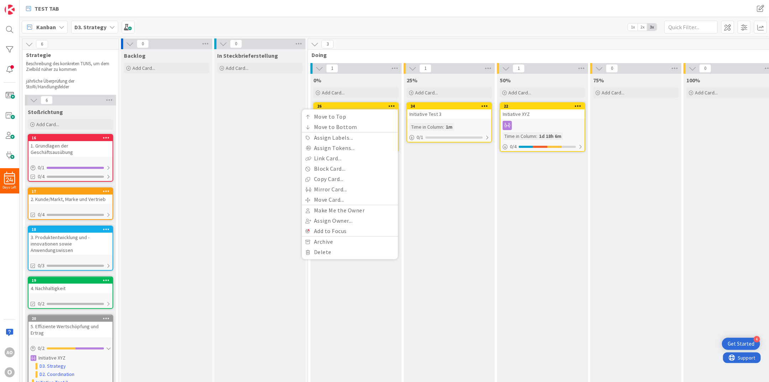
click at [242, 130] on div "In Steckbrieferstellung Add Card..." at bounding box center [259, 246] width 91 height 395
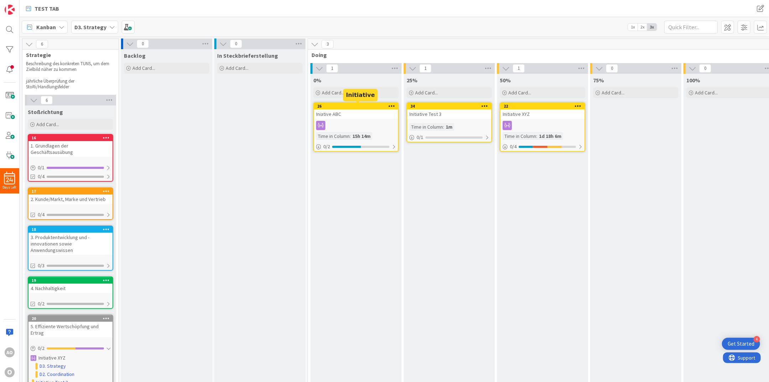
click at [332, 107] on div "26" at bounding box center [357, 106] width 81 height 5
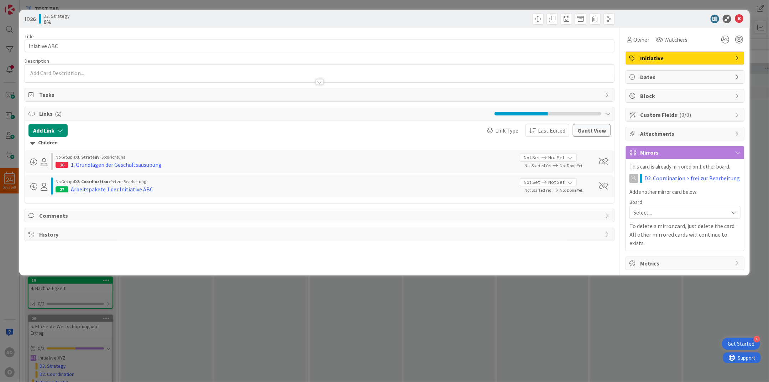
click at [688, 64] on div "Initiative" at bounding box center [685, 58] width 118 height 13
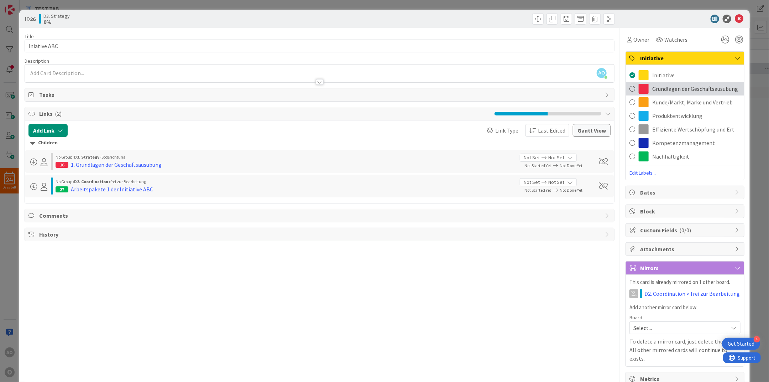
click at [681, 87] on span "Grundlagen der Geschäftsausübung" at bounding box center [695, 88] width 86 height 9
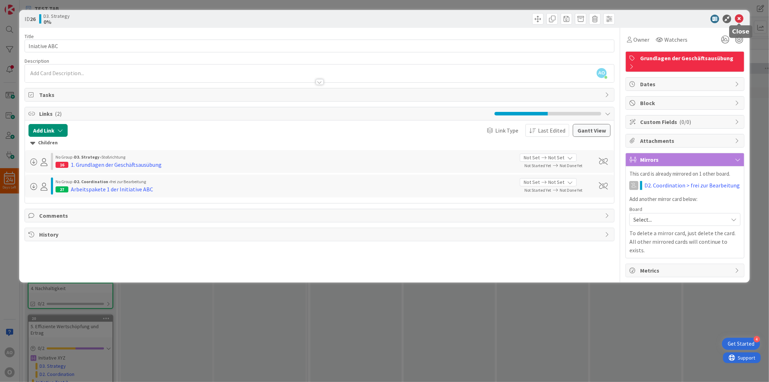
click at [737, 16] on icon at bounding box center [739, 19] width 9 height 9
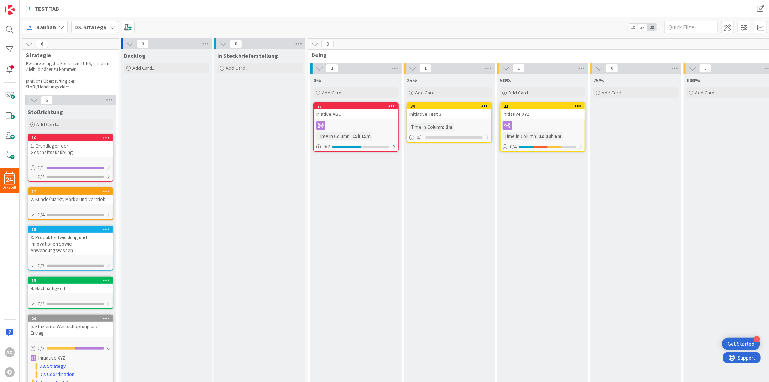
click at [393, 104] on icon at bounding box center [392, 105] width 7 height 5
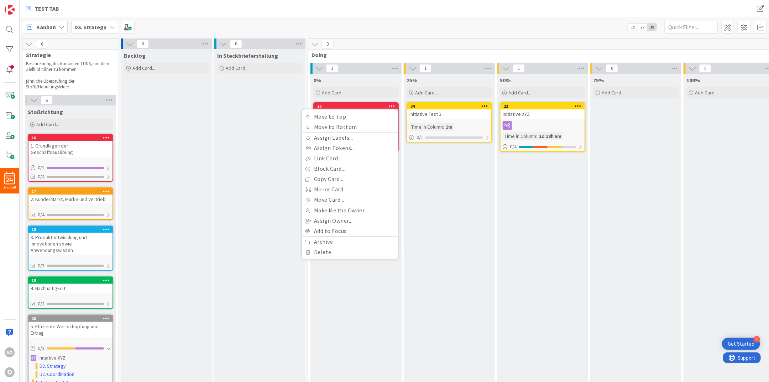
click at [393, 104] on icon at bounding box center [392, 105] width 7 height 5
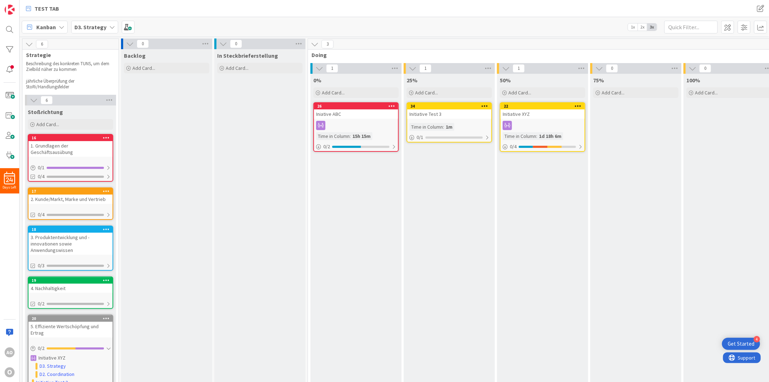
click at [393, 104] on icon at bounding box center [392, 105] width 7 height 5
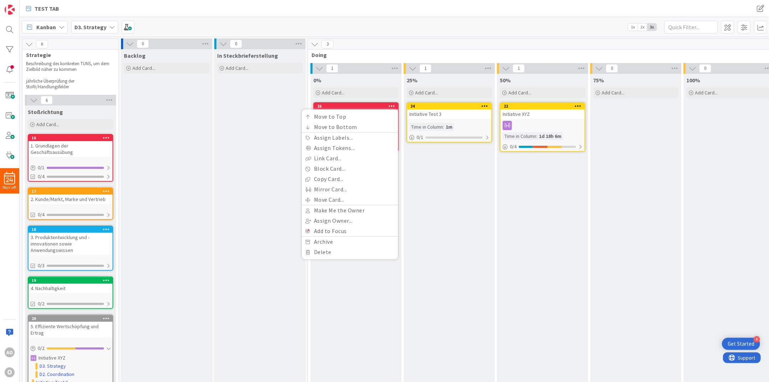
click at [393, 104] on icon at bounding box center [392, 105] width 7 height 5
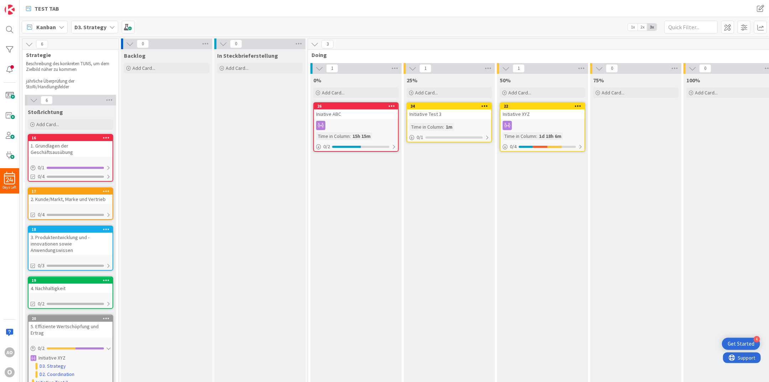
click at [393, 104] on icon at bounding box center [392, 105] width 7 height 5
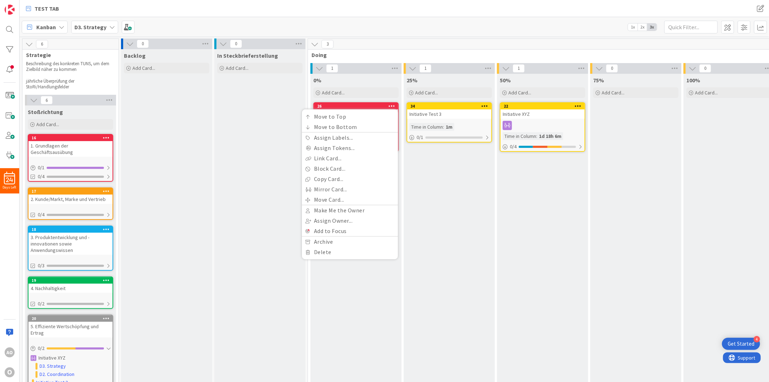
click at [249, 151] on div "In Steckbrieferstellung Add Card..." at bounding box center [259, 246] width 91 height 395
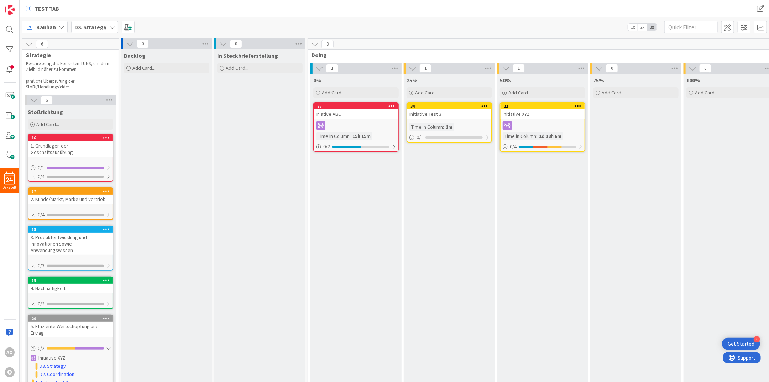
click at [355, 118] on div "Iniative ABC" at bounding box center [356, 113] width 84 height 9
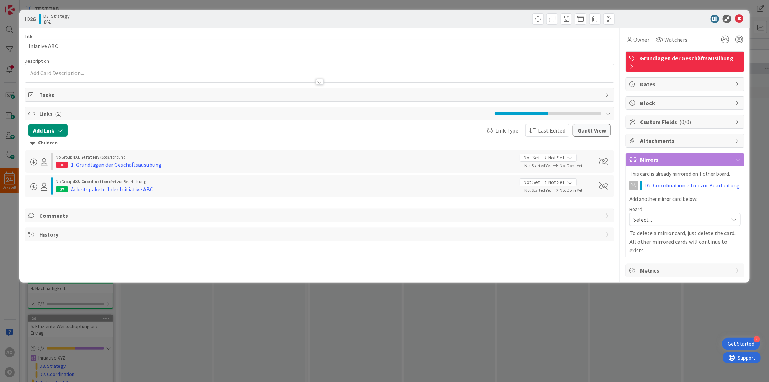
click at [635, 64] on icon at bounding box center [633, 67] width 6 height 6
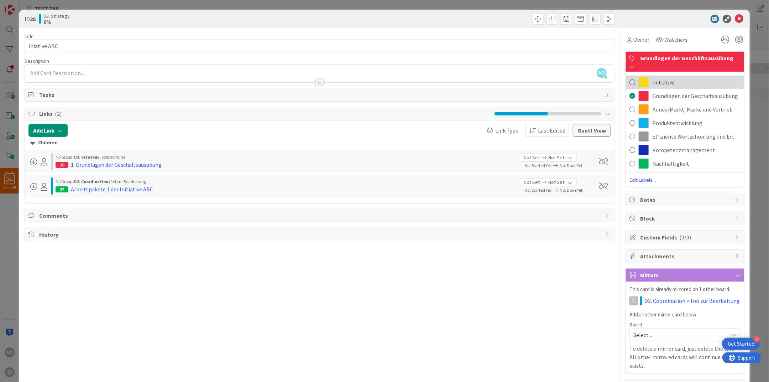
click at [630, 77] on span at bounding box center [633, 82] width 6 height 11
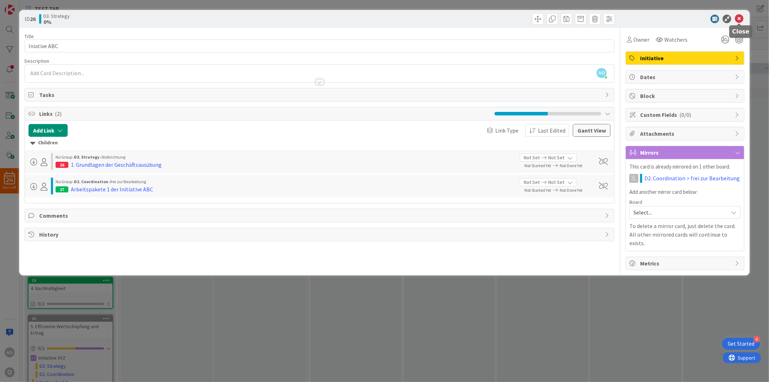
click at [738, 18] on icon at bounding box center [739, 19] width 9 height 9
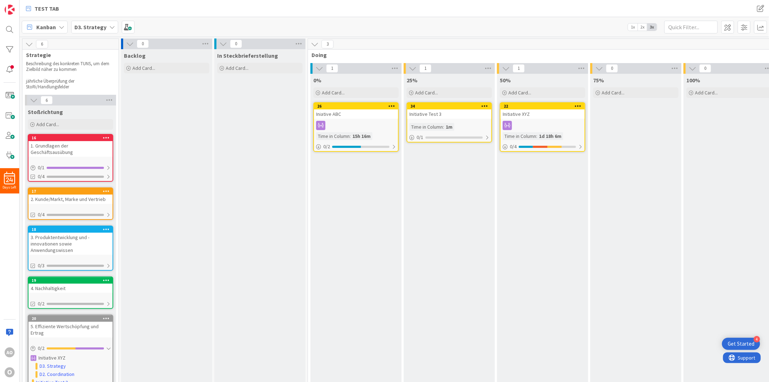
click at [349, 135] on div "Time in Column" at bounding box center [332, 136] width 33 height 8
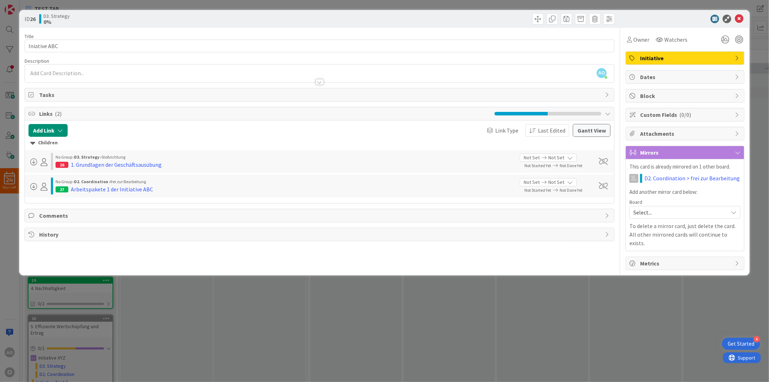
click at [44, 184] on icon at bounding box center [44, 187] width 7 height 8
click at [90, 186] on div "Arbeitspakete 1 der Initiative ABC" at bounding box center [112, 189] width 82 height 9
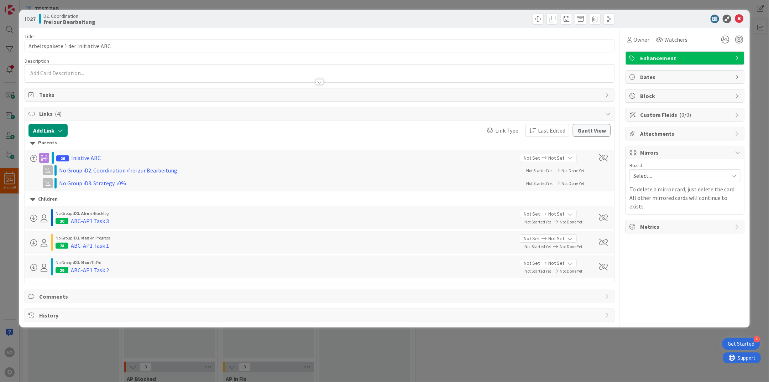
type input "Arbeitspakete 1 der Initiative ABC"
click at [741, 19] on icon at bounding box center [739, 19] width 9 height 9
